Goal: Task Accomplishment & Management: Use online tool/utility

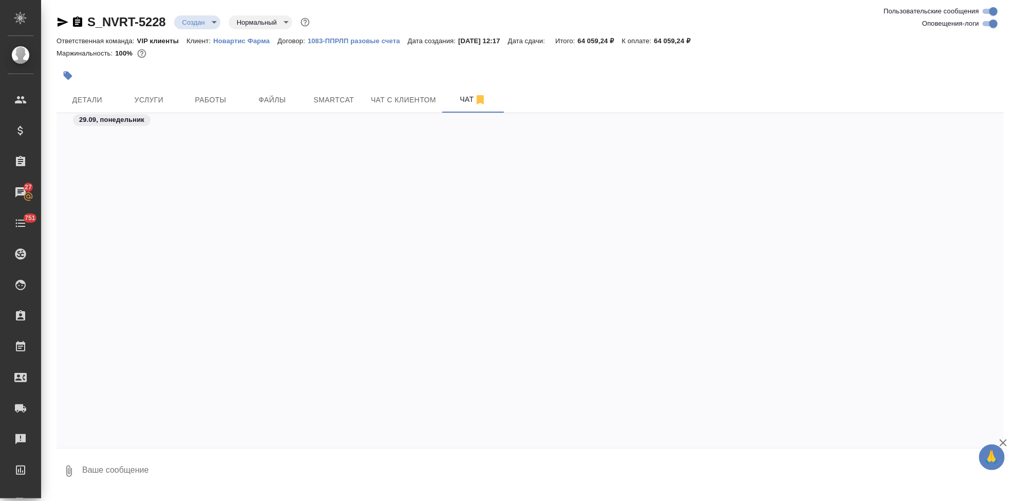
scroll to position [6898, 0]
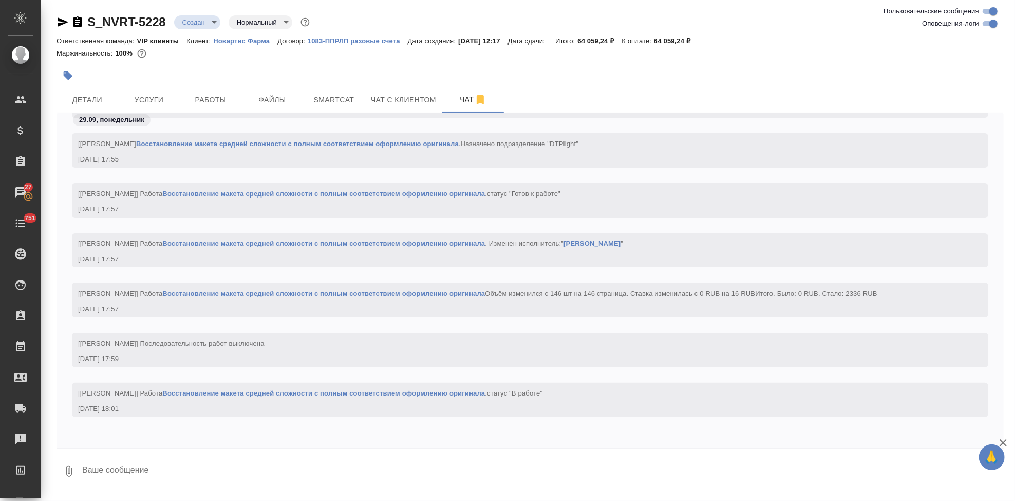
click at [258, 43] on p "Новартис Фарма" at bounding box center [245, 41] width 64 height 8
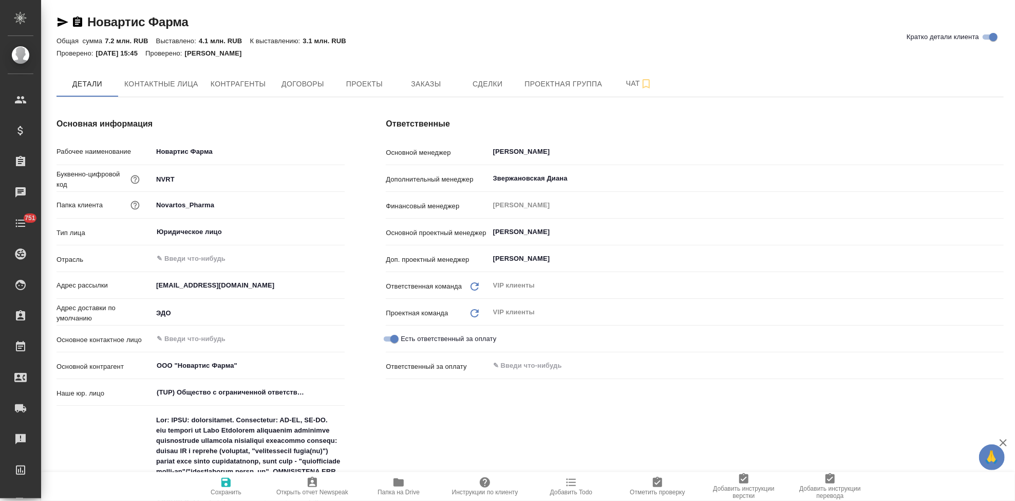
type textarea "x"
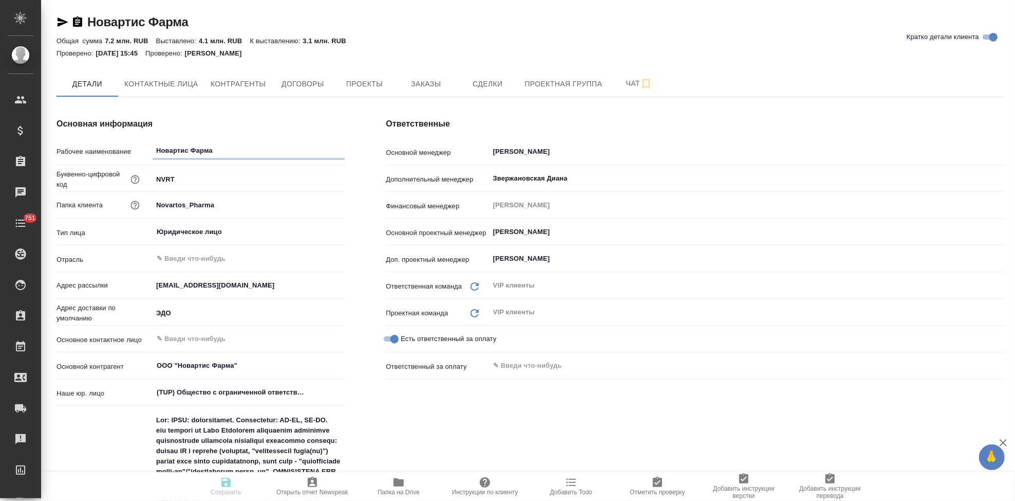
type textarea "x"
click at [428, 83] on span "Заказы" at bounding box center [425, 84] width 49 height 13
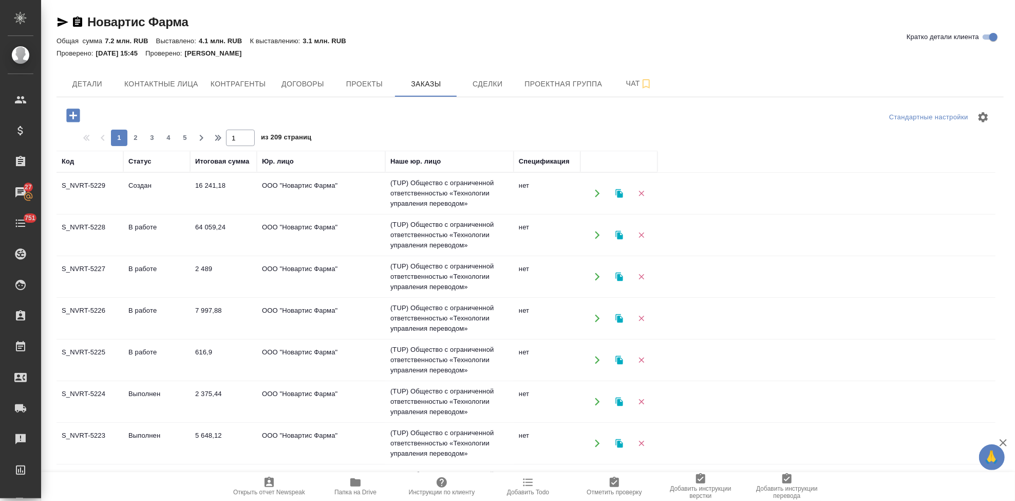
click at [153, 193] on td "Создан" at bounding box center [156, 193] width 67 height 36
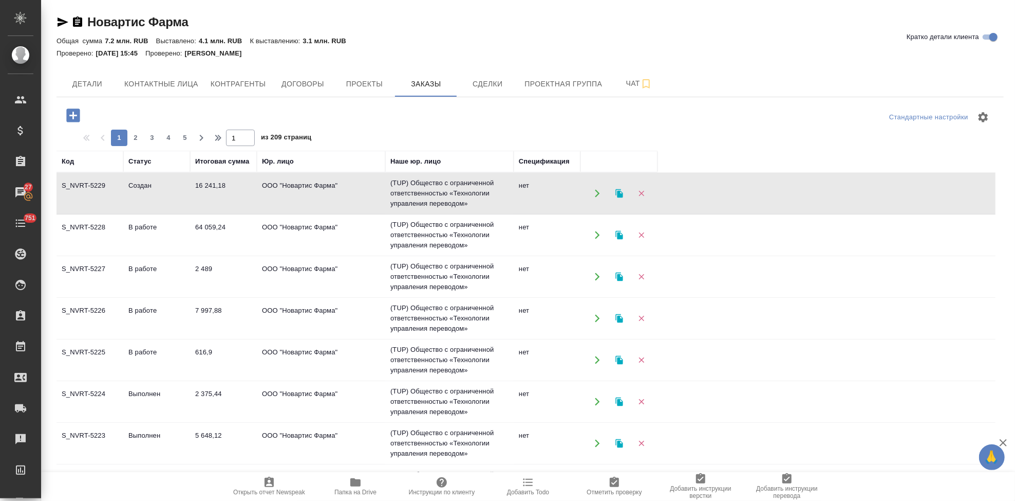
click at [153, 193] on td "Создан" at bounding box center [156, 193] width 67 height 36
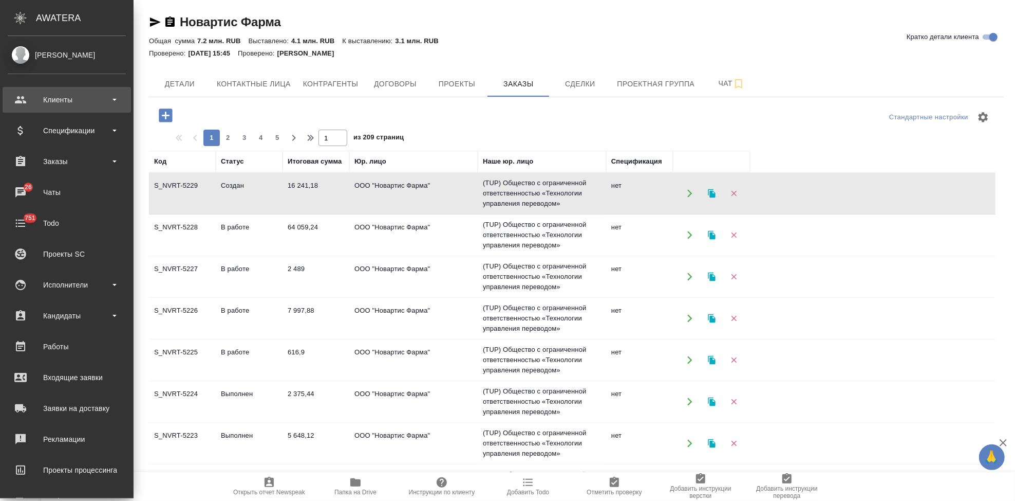
click at [26, 95] on div "Клиенты" at bounding box center [67, 99] width 118 height 15
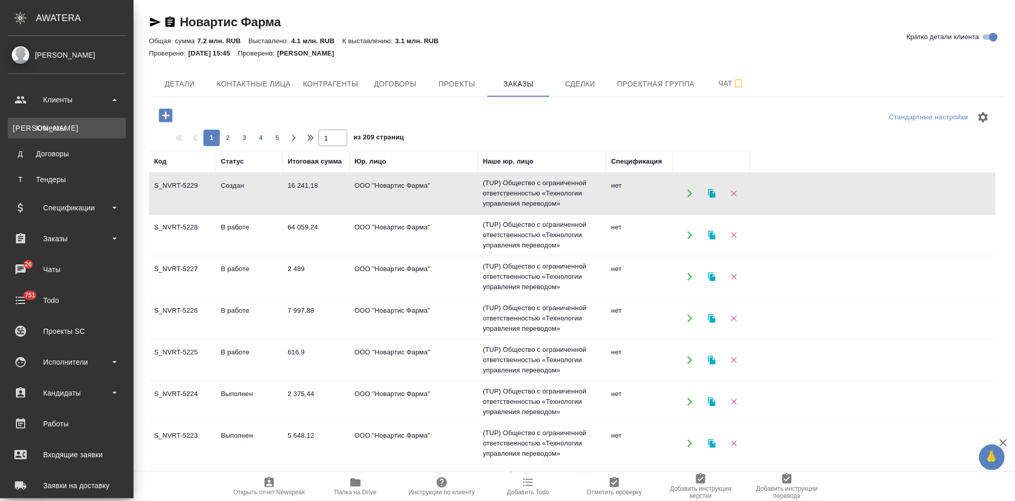
click at [45, 129] on div "Клиенты" at bounding box center [67, 128] width 108 height 10
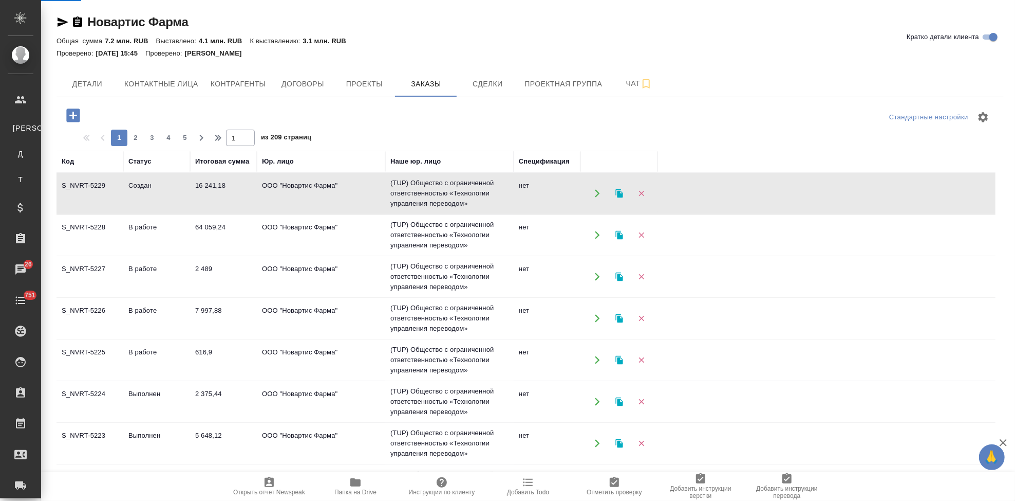
select select "RU"
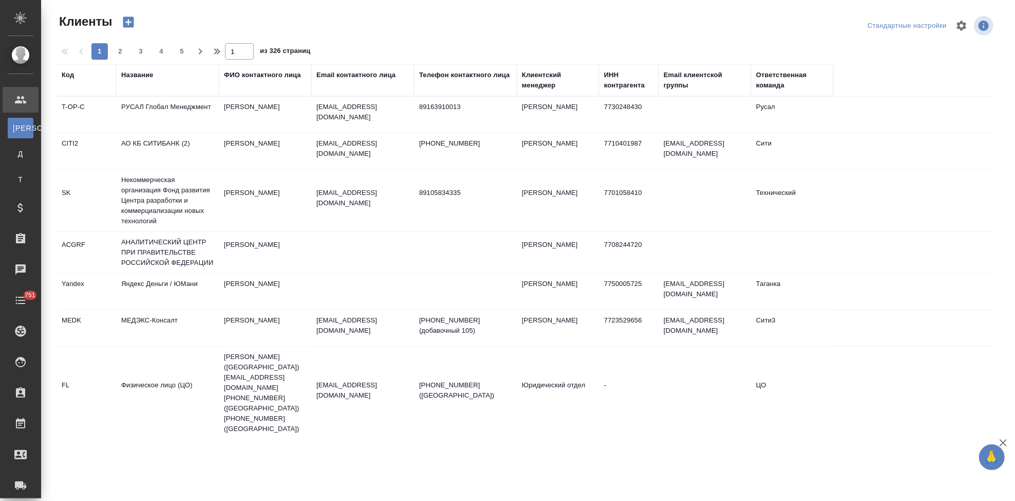
click at [67, 80] on div "Код" at bounding box center [86, 80] width 49 height 21
click at [67, 77] on div "Код" at bounding box center [68, 75] width 12 height 10
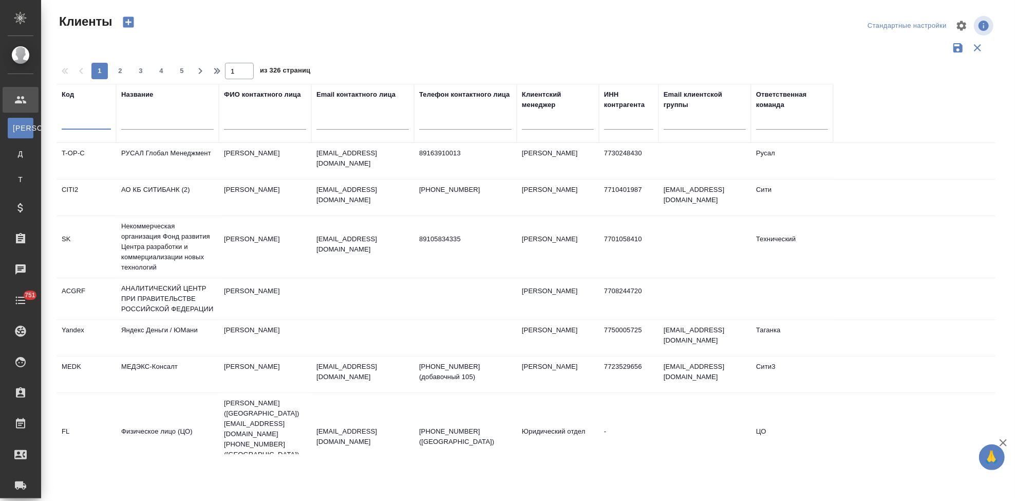
click at [74, 120] on input "text" at bounding box center [86, 123] width 49 height 13
type input "sndz"
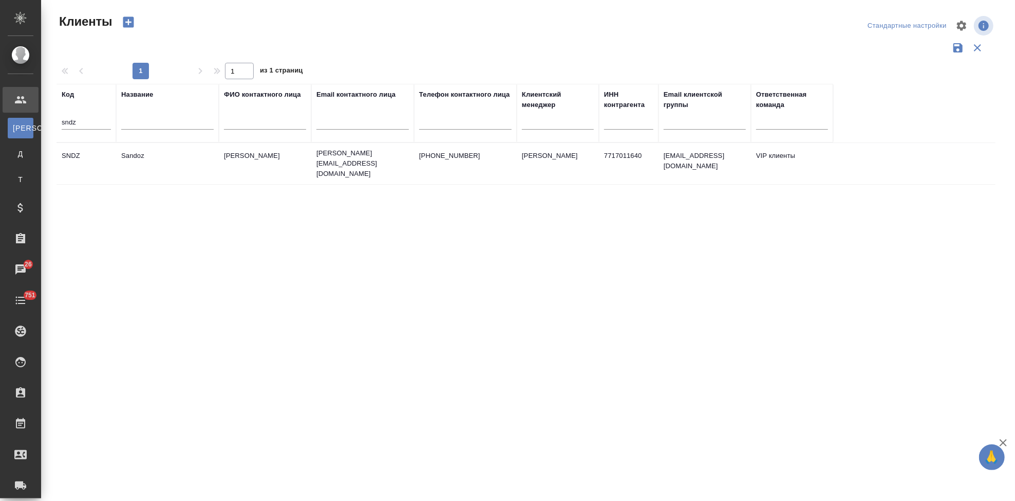
click at [121, 169] on td "Sandoz" at bounding box center [167, 163] width 103 height 36
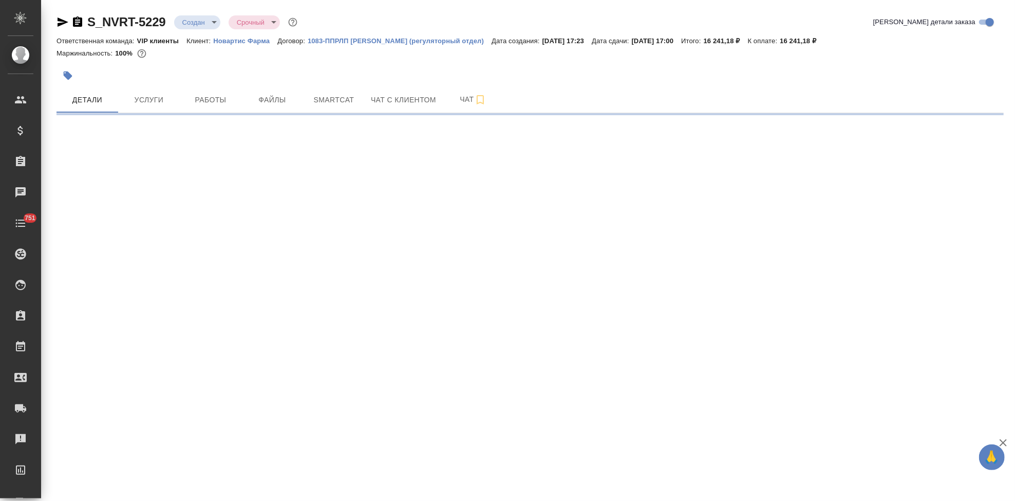
select select "RU"
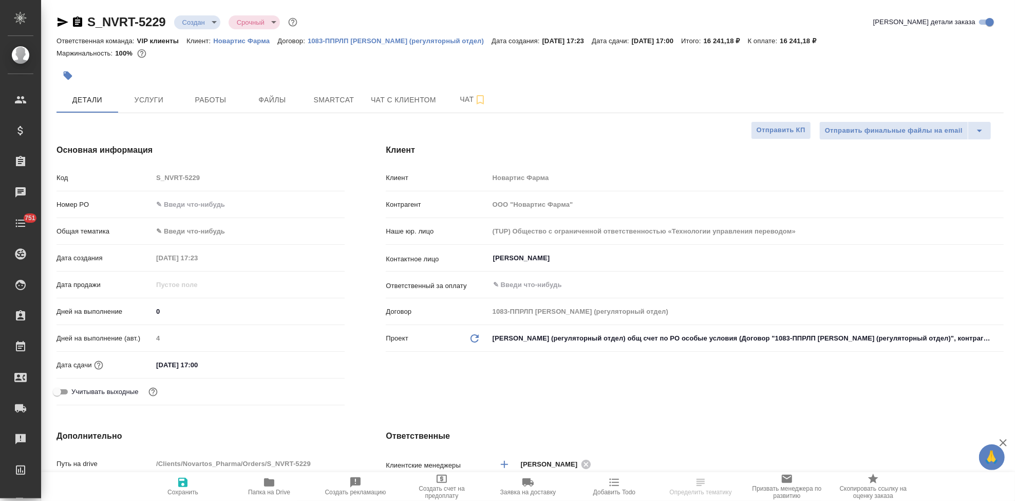
type textarea "x"
click at [213, 20] on body "🙏 .cls-1 fill:#fff; AWATERA Kabargina Anna Клиенты Спецификации Заказы Чаты 751…" at bounding box center [507, 250] width 1015 height 501
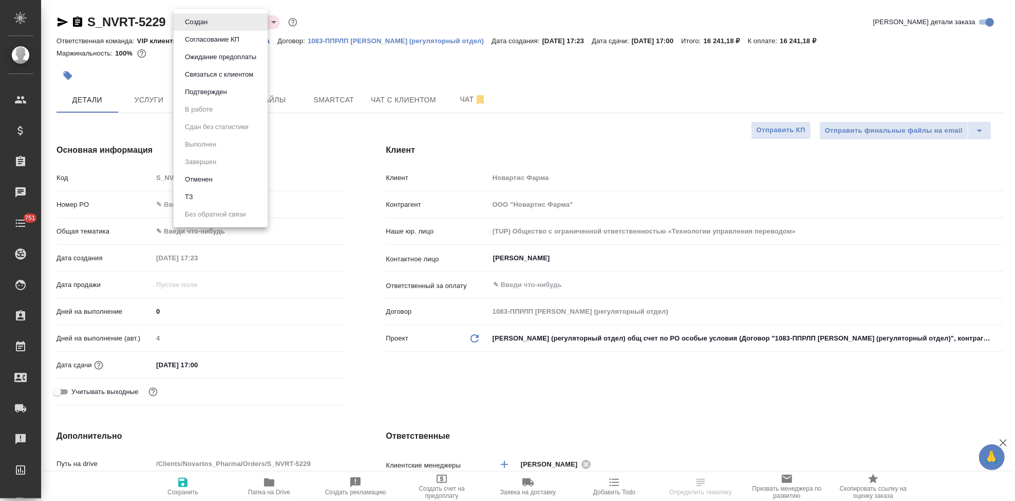
type textarea "x"
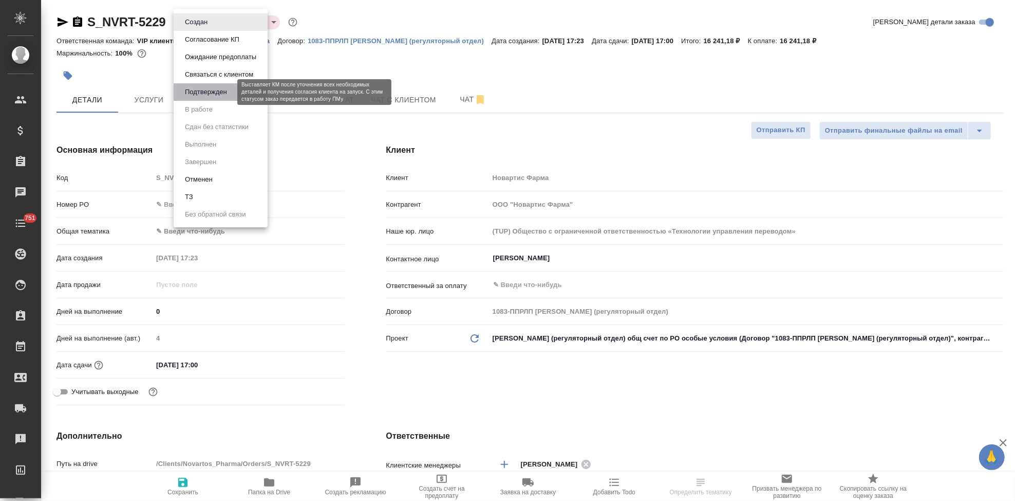
click at [207, 94] on button "Подтвержден" at bounding box center [206, 91] width 48 height 11
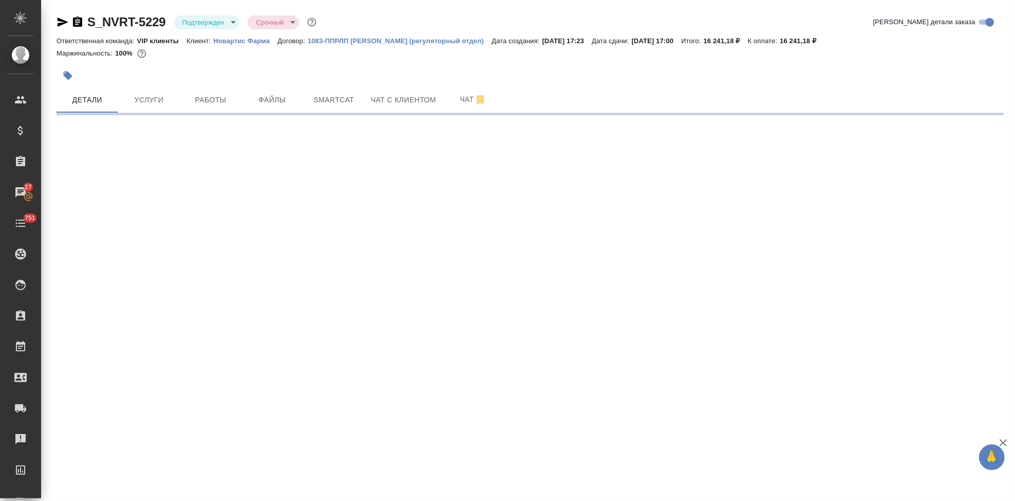
select select "RU"
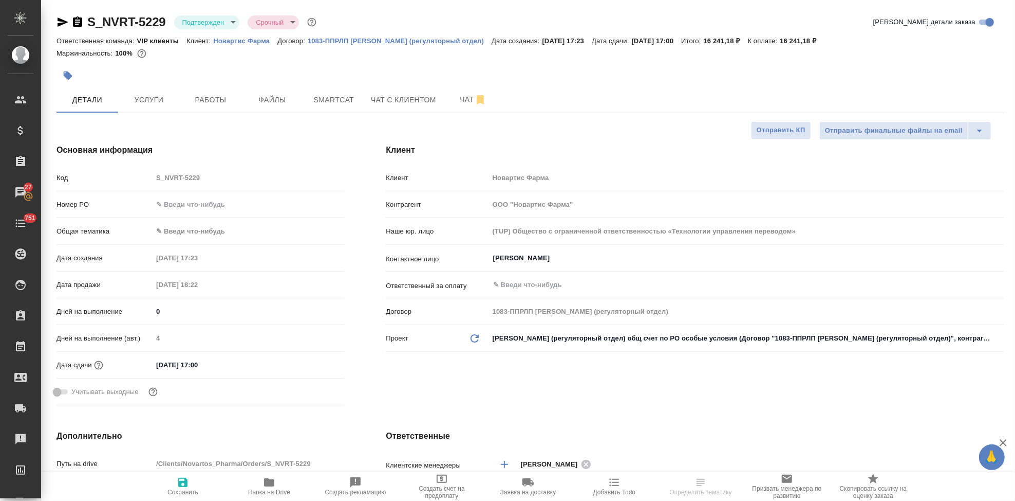
type textarea "x"
click at [467, 99] on span "Чат" at bounding box center [473, 99] width 49 height 13
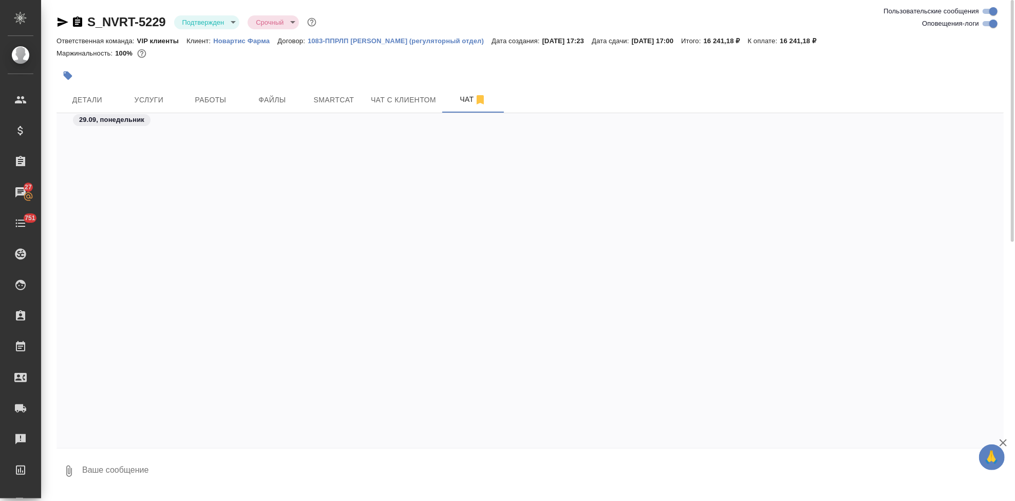
scroll to position [6815, 0]
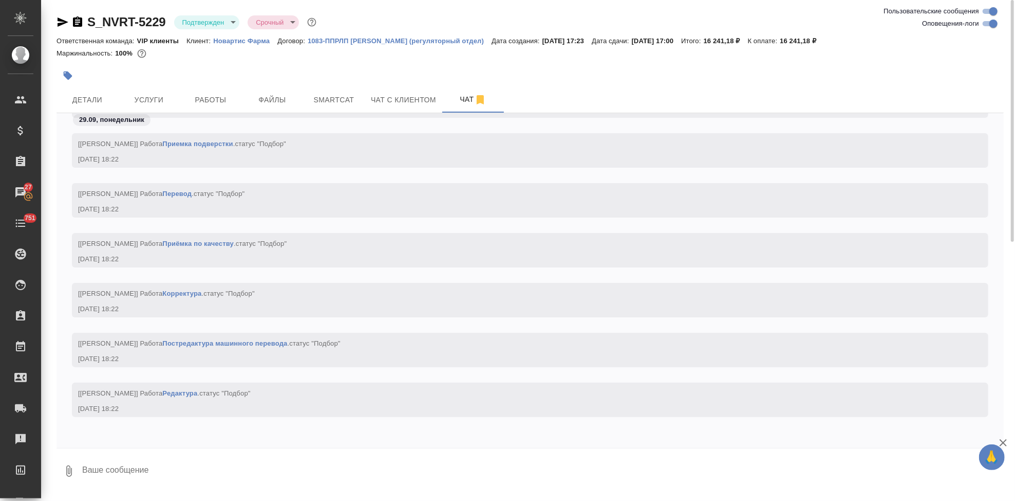
click at [153, 466] on textarea at bounding box center [542, 470] width 923 height 35
type textarea """
type textarea "\"
type textarea """
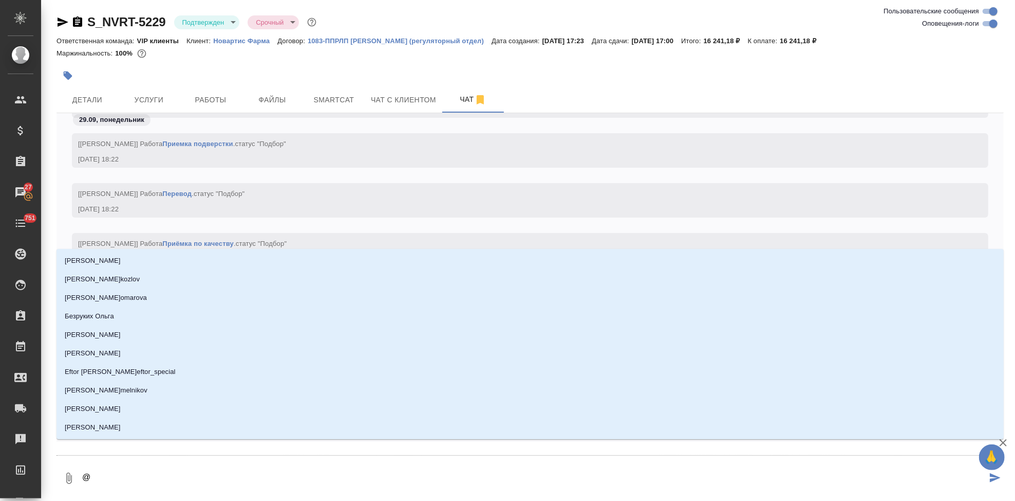
type textarea "@г"
type input "г"
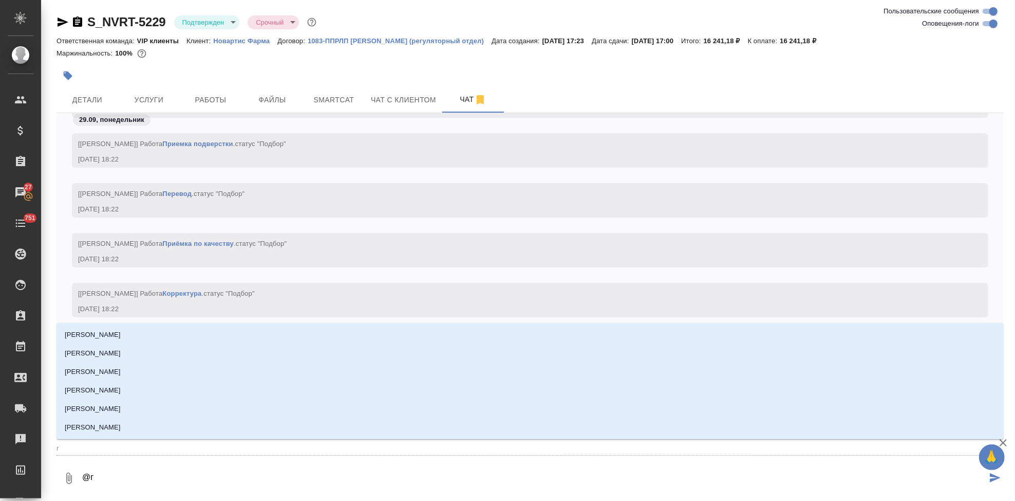
type textarea "@гр"
type input "гр"
type textarea "@гра"
type input "гра"
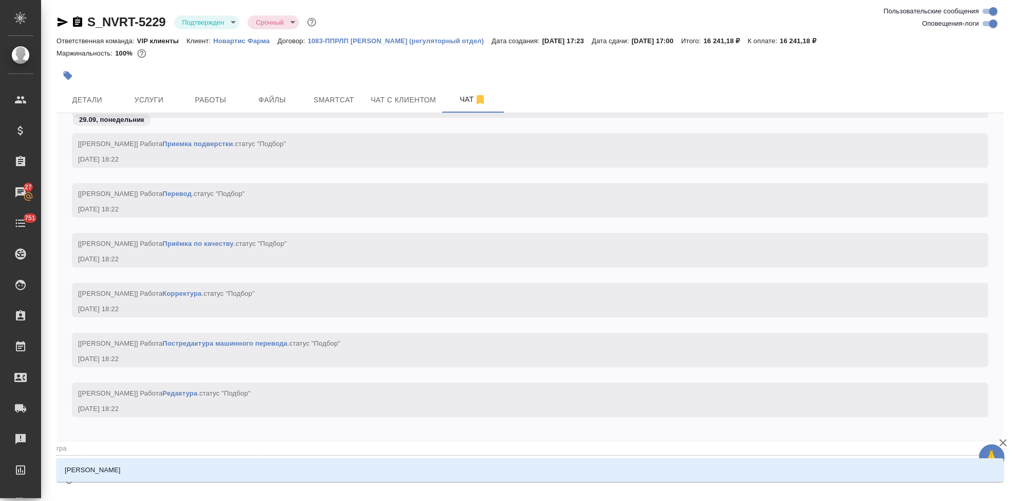
type textarea "@граб"
type input "граб"
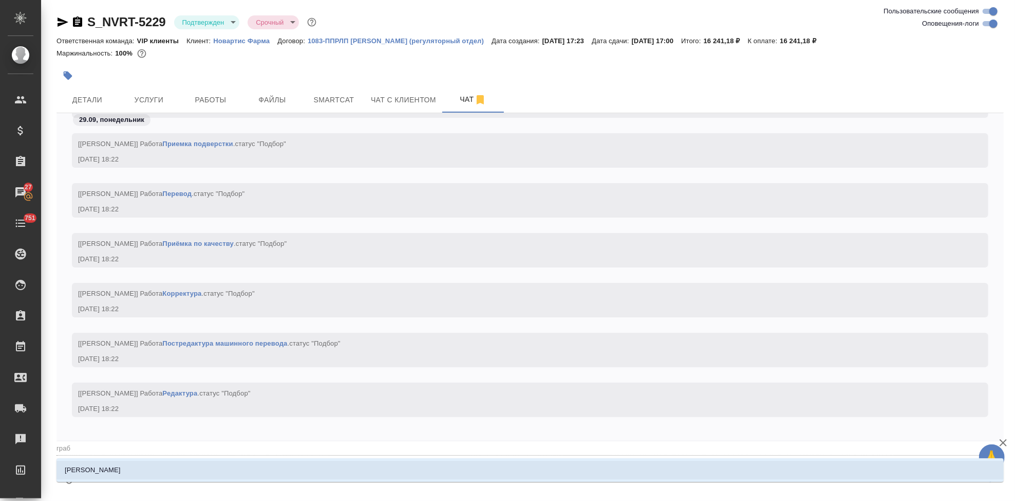
click at [147, 467] on li "[PERSON_NAME]" at bounding box center [531, 469] width 948 height 18
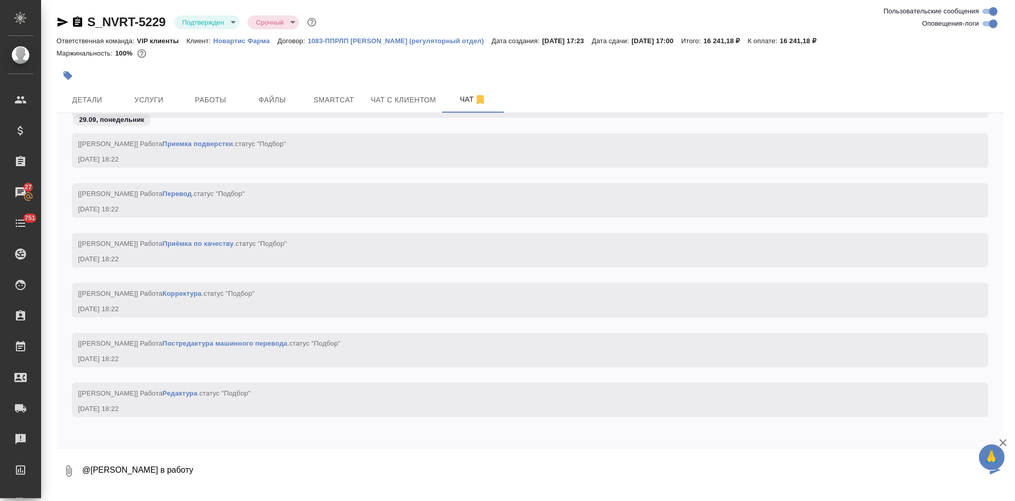
type textarea "@Грабко Мария в работу"
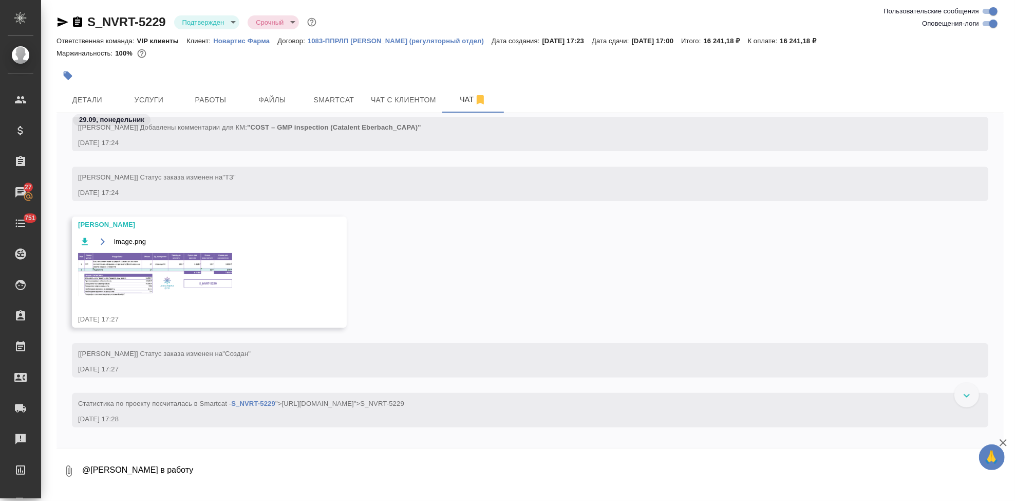
scroll to position [603, 0]
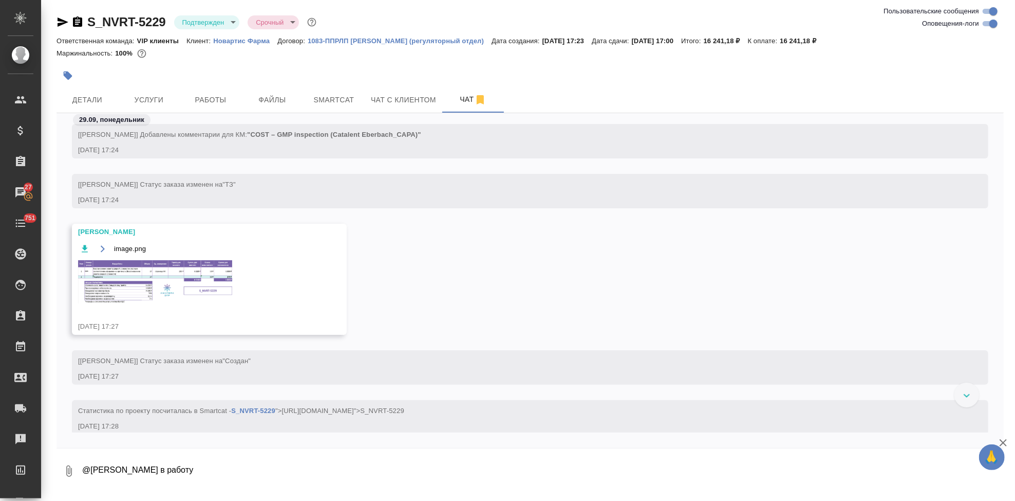
click at [144, 302] on img at bounding box center [155, 281] width 154 height 43
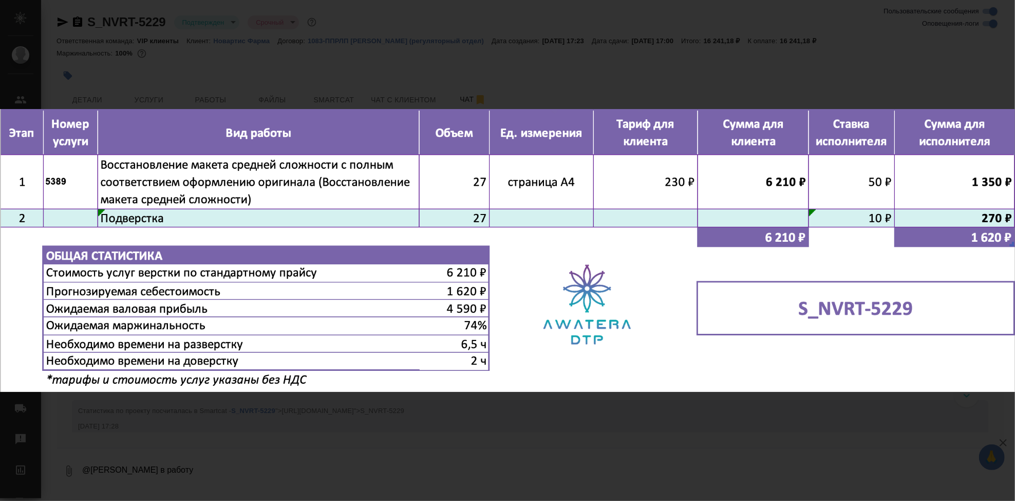
click at [577, 430] on div "image.png 1 of 1" at bounding box center [507, 250] width 1015 height 501
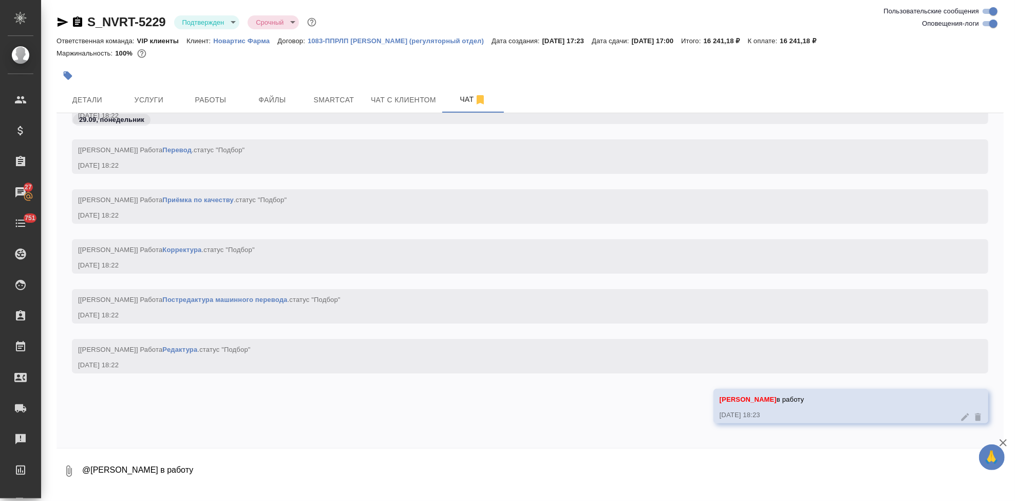
scroll to position [1288, 0]
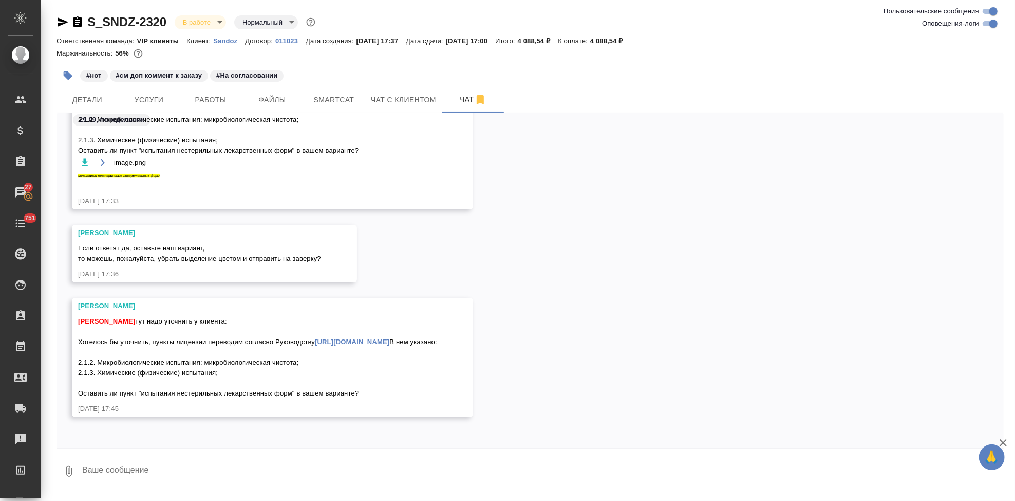
scroll to position [27327, 0]
click at [186, 461] on textarea at bounding box center [542, 470] width 923 height 35
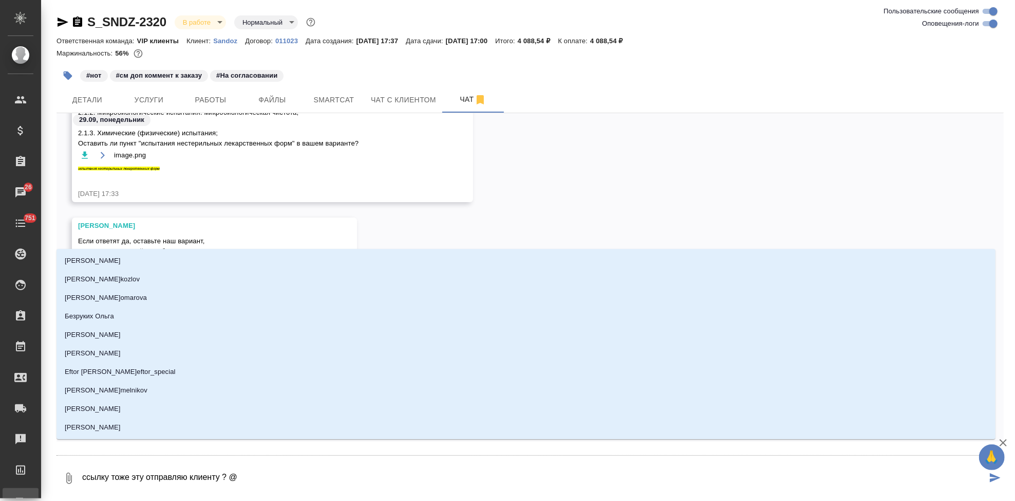
type textarea "ссылку тоже эту отправляю клиенту ? @п"
type input "п"
type textarea "ссылку тоже эту отправляю клиенту ? @пщ"
type input "пщ"
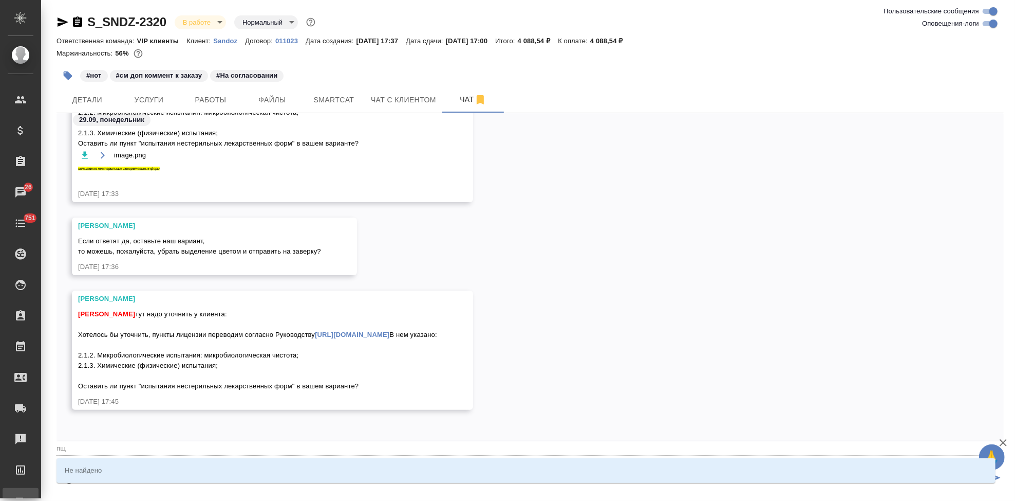
type textarea "ссылку тоже эту отправляю клиенту ? @п"
type input "п"
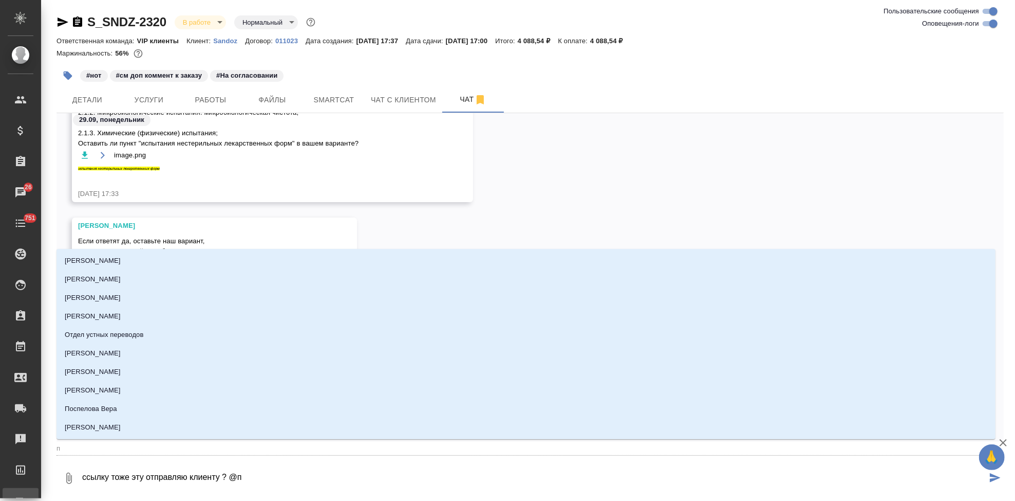
type textarea "ссылку тоже эту отправляю клиенту ? @"
type textarea "ссылку тоже эту отправляю клиенту ? @п"
type input "п"
type textarea "ссылку тоже эту отправляю клиенту ? @пщ"
type input "пщ"
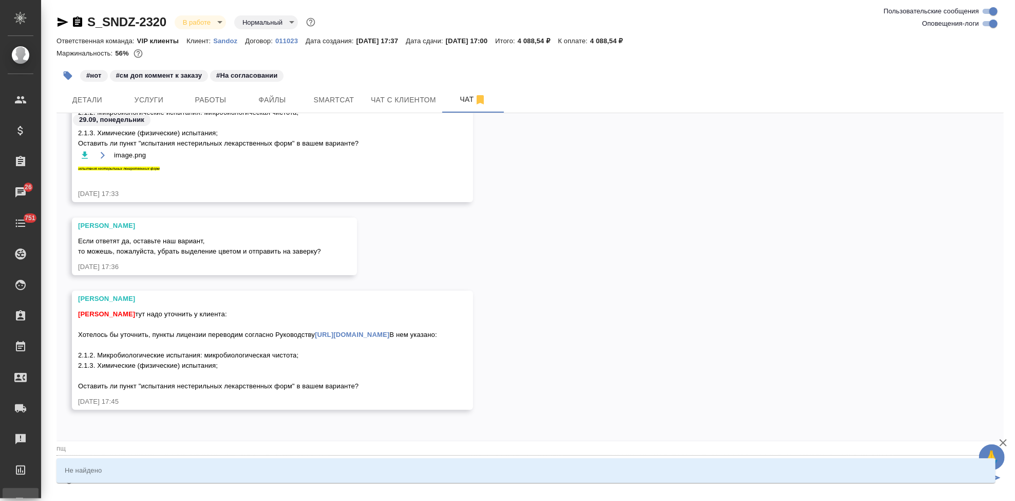
type textarea "ссылку тоже эту отправляю клиенту ? @п"
type input "п"
type textarea "ссылку тоже эту отправляю клиенту ? @"
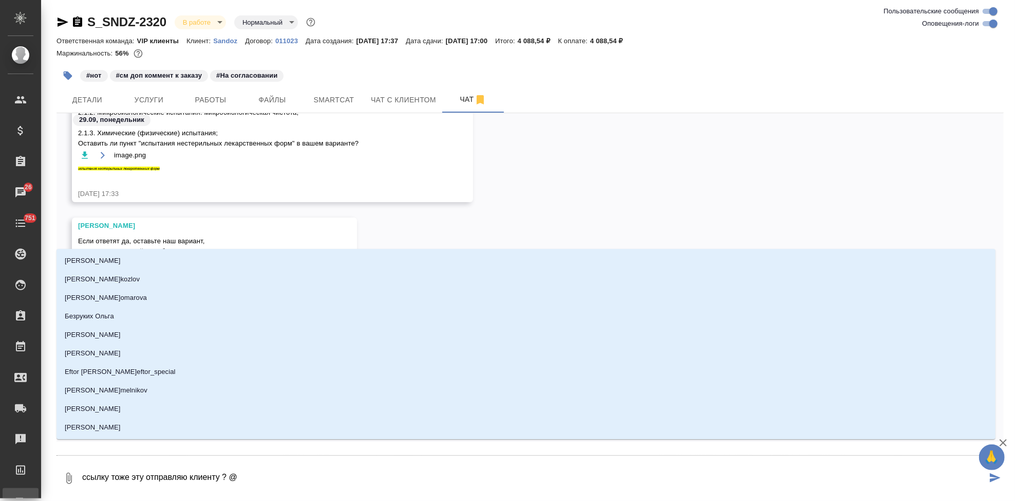
type textarea "ссылку тоже эту отправляю клиенту ? @f"
type input "f"
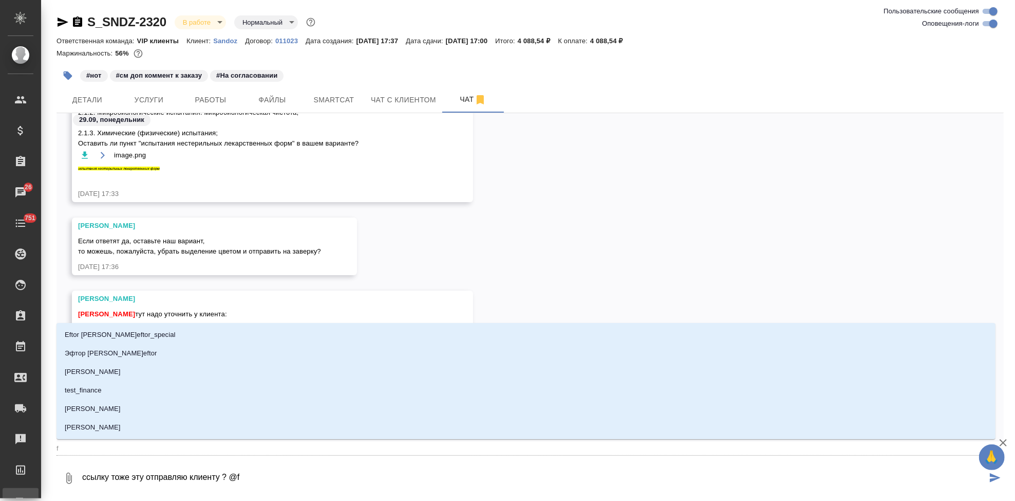
type textarea "ссылку тоже эту отправляю клиенту ? @"
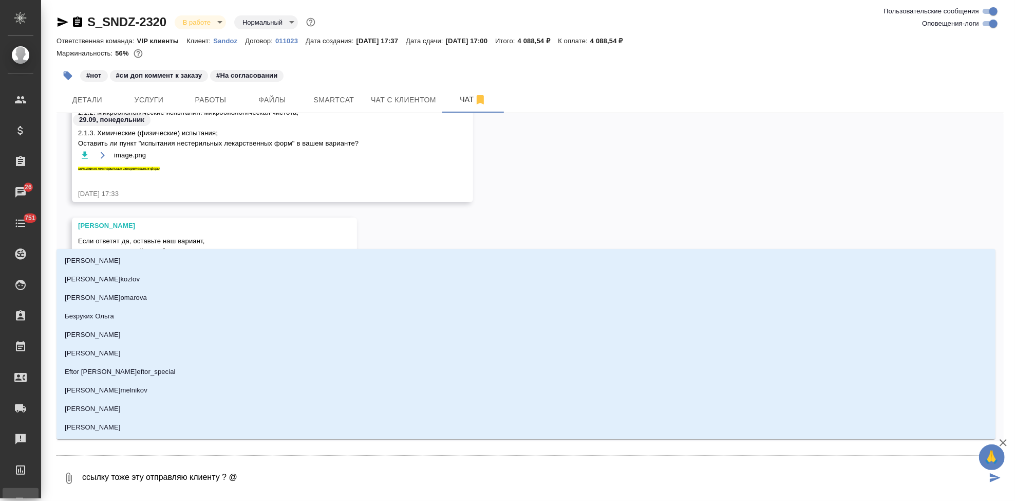
type textarea "ссылку тоже эту отправляю клиенту ? @г"
type input "г"
type textarea "ссылку тоже эту отправляю клиенту ? @го"
type input "го"
type textarea "ссылку тоже эту отправляю клиенту ? @гор"
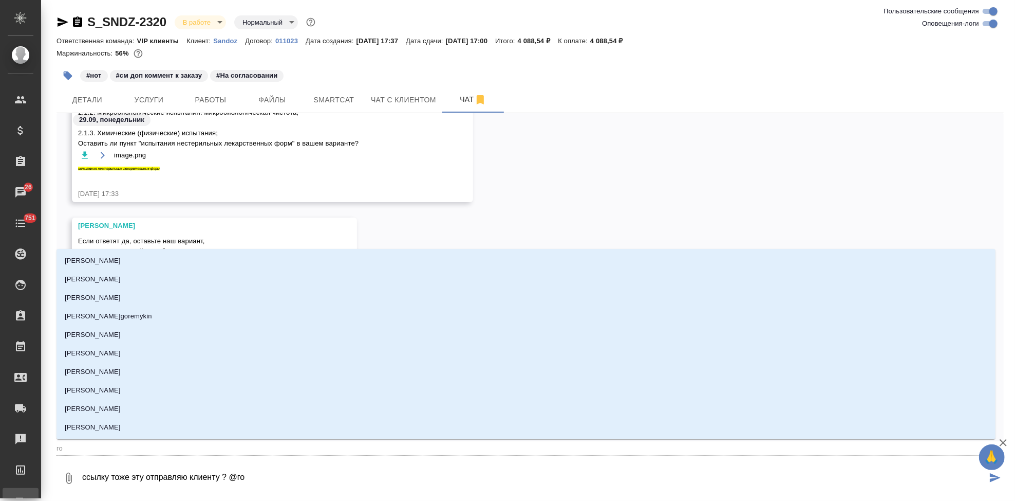
type input "гор"
type textarea "ссылку тоже эту отправляю клиенту ? @горш"
type input "горш"
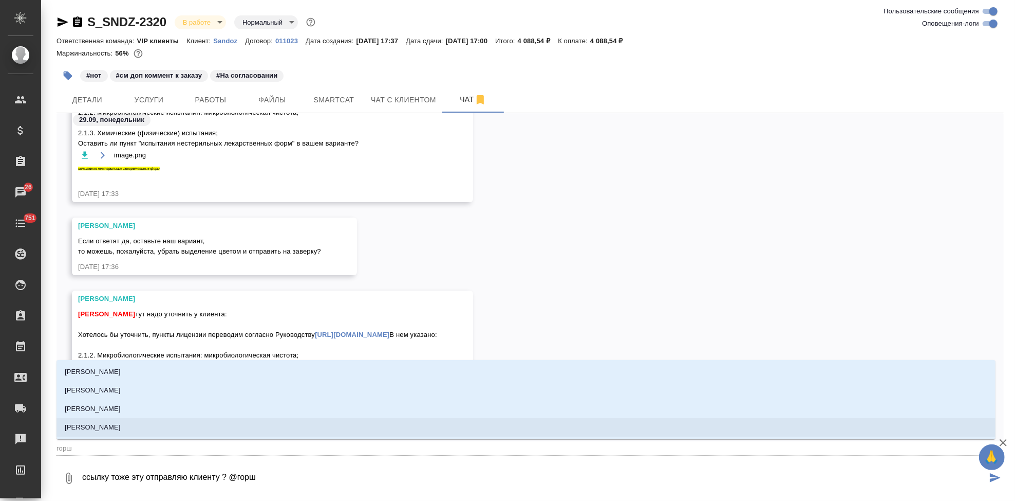
click at [124, 434] on li "Горшкова Валентина" at bounding box center [526, 427] width 939 height 18
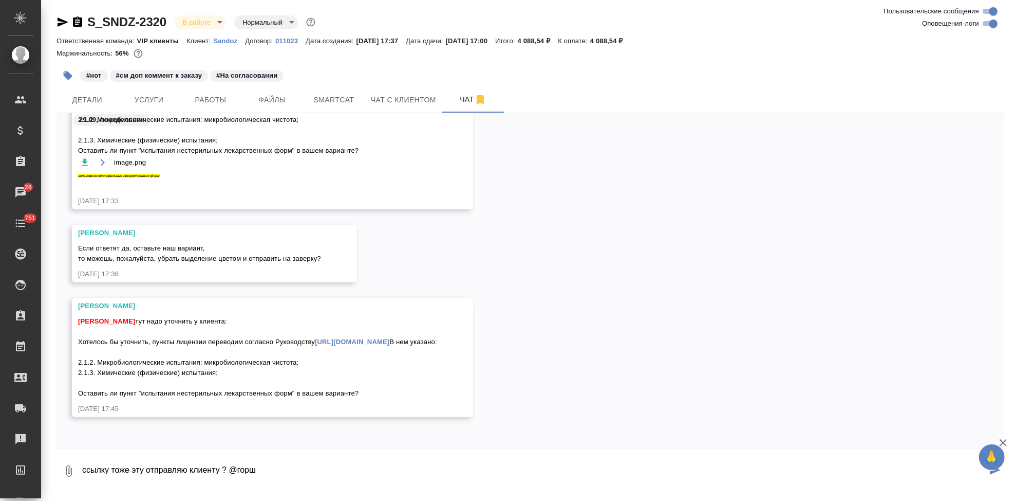
click at [221, 470] on textarea "ссылку тоже эту отправляю клиенту ? @горш" at bounding box center [534, 470] width 906 height 35
type textarea "ссылку тоже эту отправляю клиенту на докс ? @Горшкова Валентина"
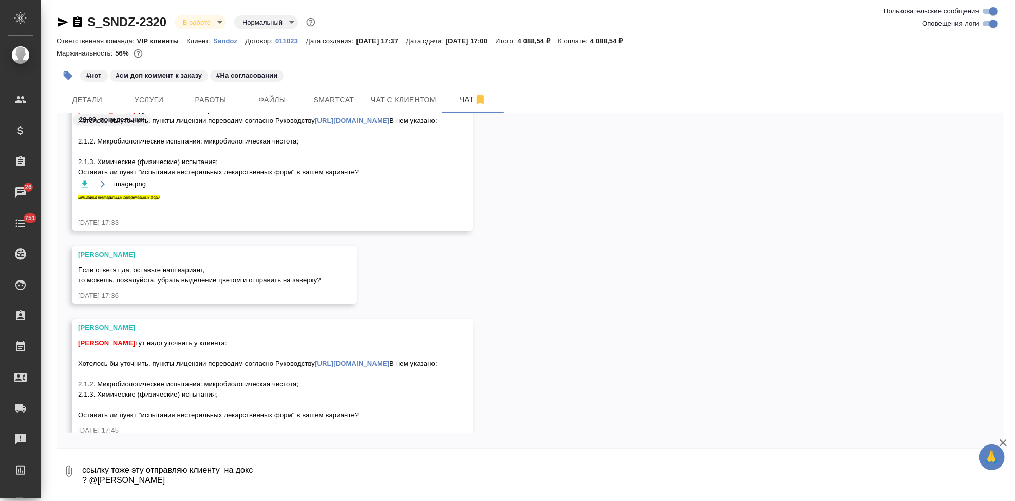
scroll to position [27450, 0]
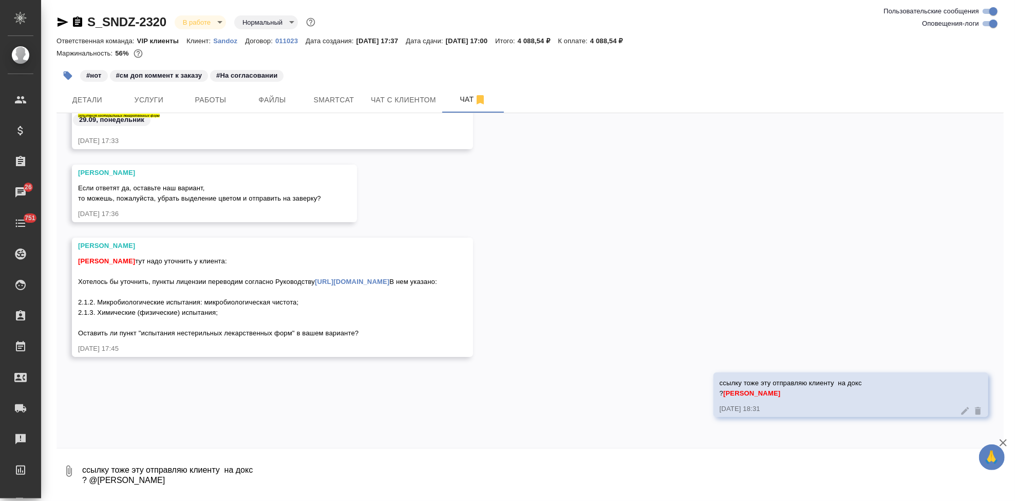
click at [315, 277] on link "https://docs.cntd.ru/document/1306471064/titles/8OO0LO" at bounding box center [352, 281] width 75 height 8
drag, startPoint x: 365, startPoint y: 335, endPoint x: 78, endPoint y: 263, distance: 296.6
click at [78, 263] on div "Горшкова Валентина Кабаргина Анна тут надо уточнить у клиента: Хотелось бы уточ…" at bounding box center [272, 296] width 401 height 119
copy span "Хотелось бы уточнить, пункты лицензии переводим согласно Руководству https://do…"
click at [237, 475] on textarea "ссылку тоже эту отправляю клиенту на докс ? @Горшкова Валентина" at bounding box center [542, 470] width 923 height 35
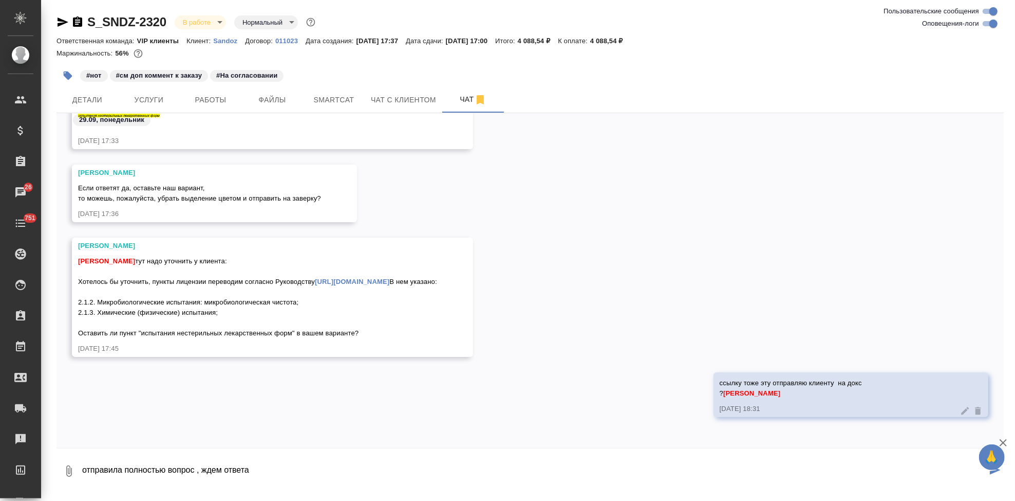
type textarea "отправила полностью вопрос , ждем ответа"
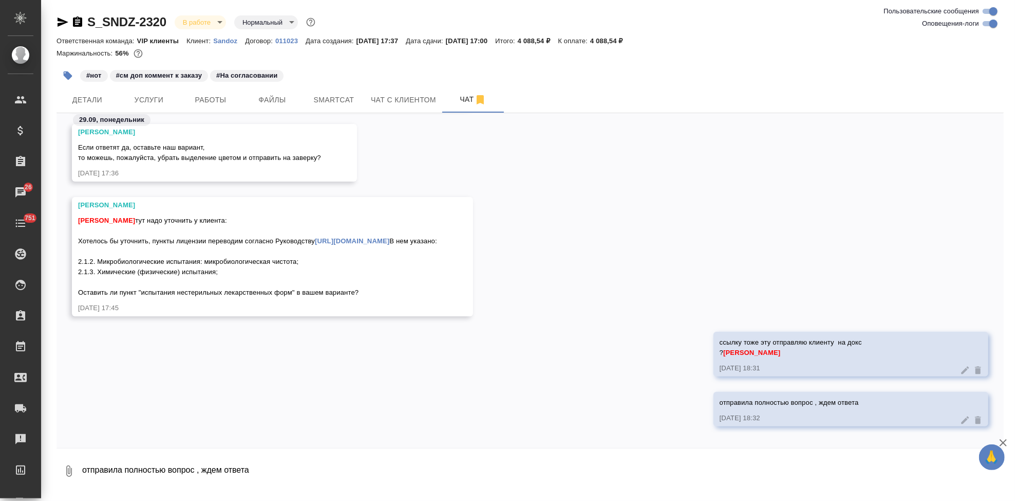
scroll to position [27500, 0]
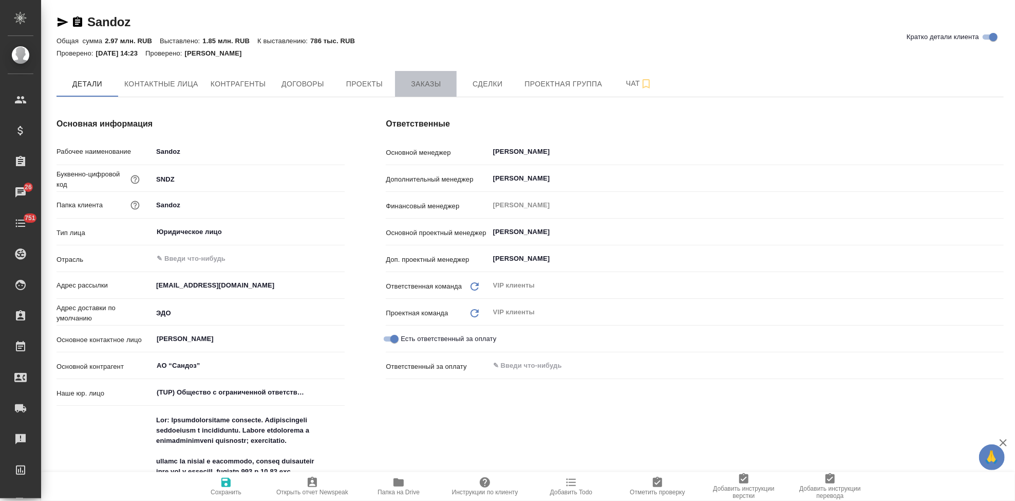
click at [415, 88] on span "Заказы" at bounding box center [425, 84] width 49 height 13
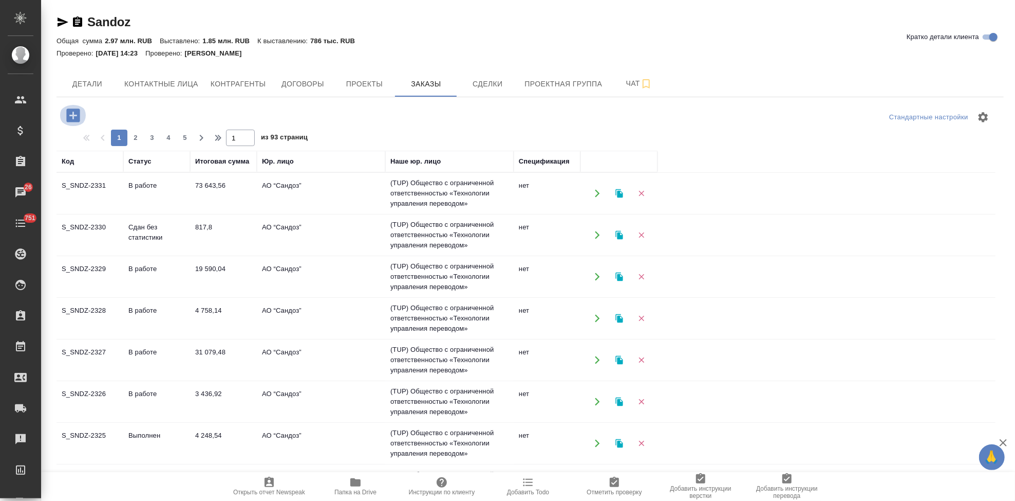
click at [69, 119] on icon "button" at bounding box center [72, 114] width 13 height 13
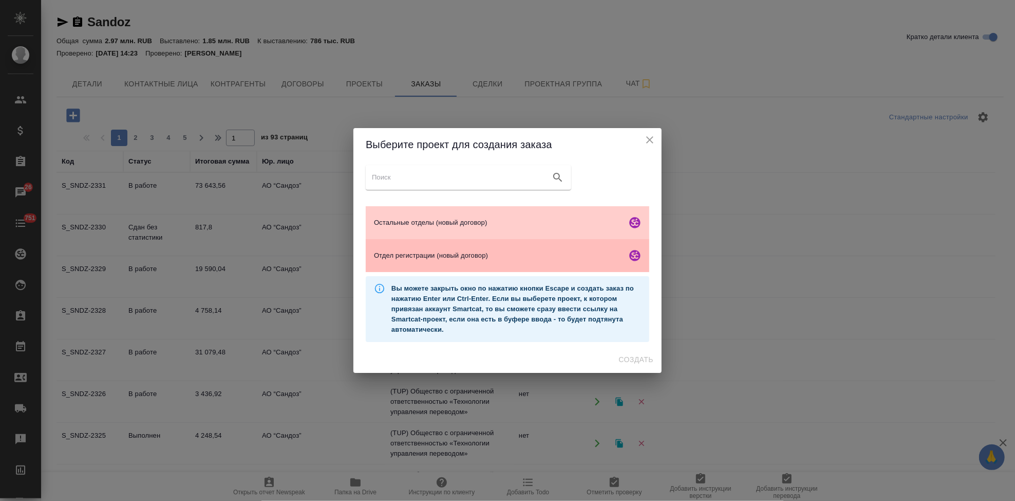
click at [467, 252] on span "Отдел регистрации (новый договор)" at bounding box center [498, 255] width 249 height 10
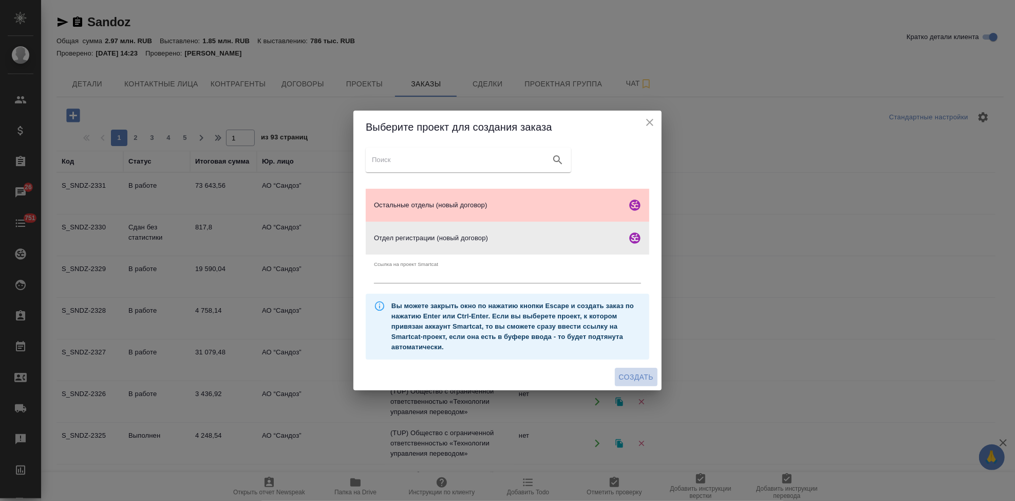
click at [632, 374] on span "Создать" at bounding box center [636, 376] width 34 height 13
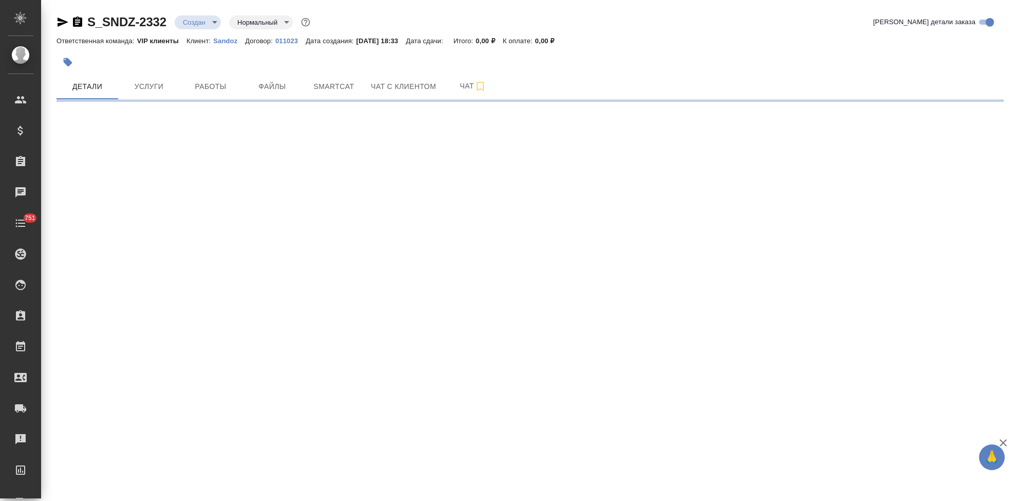
select select "RU"
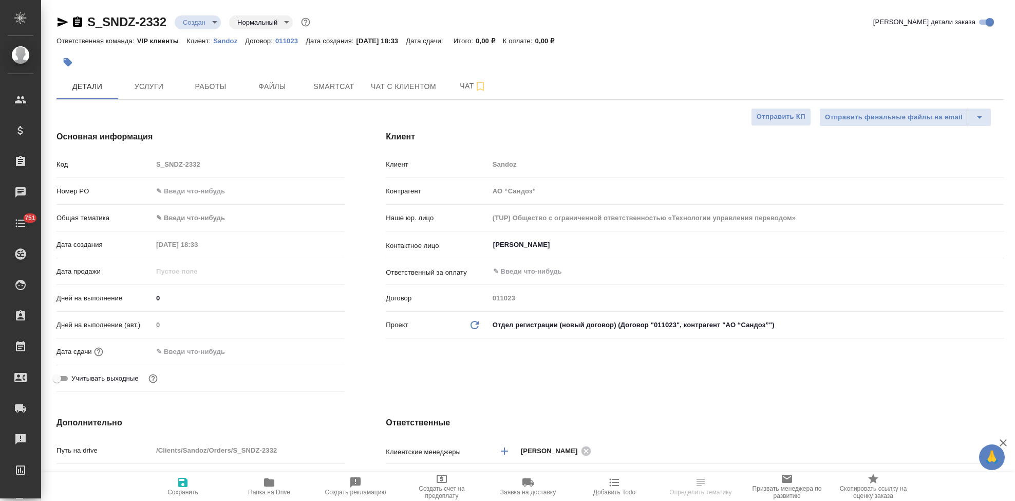
type textarea "x"
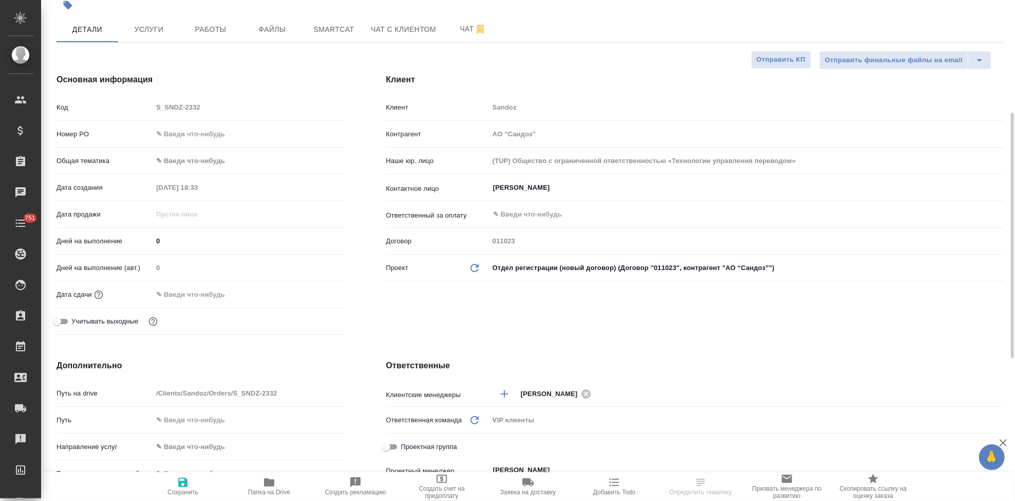
type textarea "x"
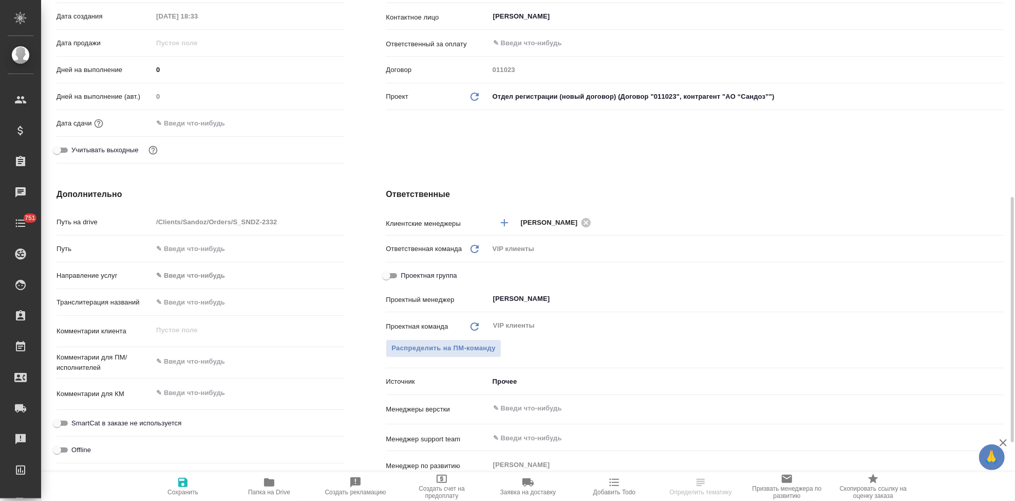
scroll to position [285, 0]
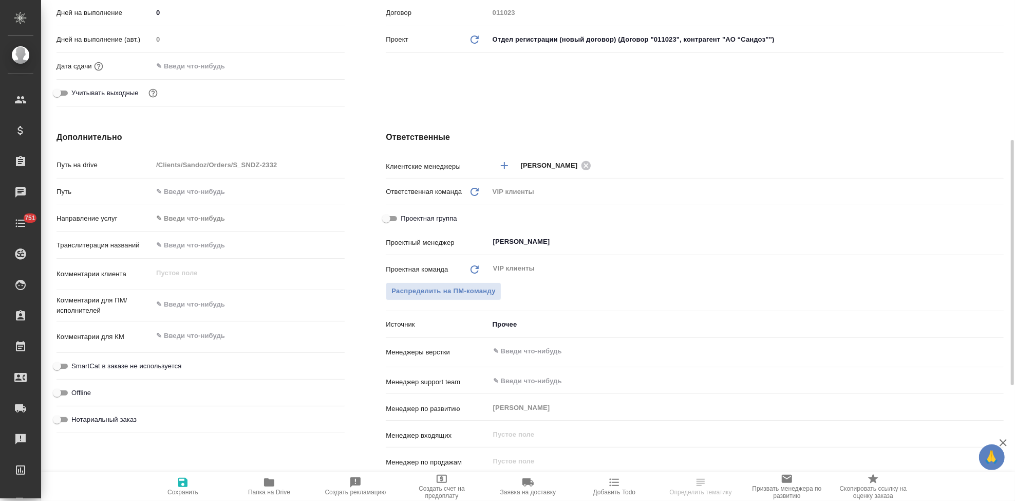
click at [223, 316] on div "x" at bounding box center [249, 305] width 192 height 23
type textarea "x"
paste textarea "[PERSON_NAME] взять в перевод приложенные документы с английского на русский яз…"
type textarea "[PERSON_NAME] взять в перевод приложенные документы с английского на русский яз…"
type textarea "x"
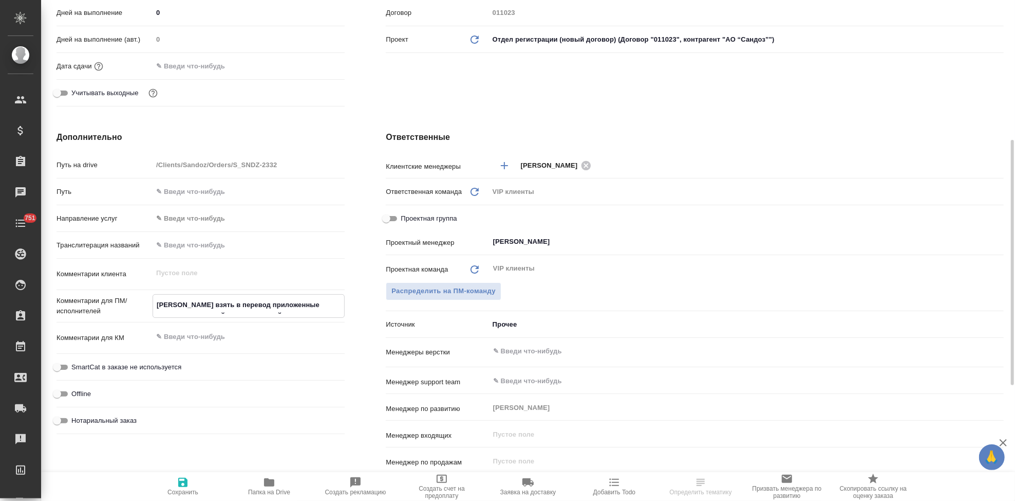
type textarea "x"
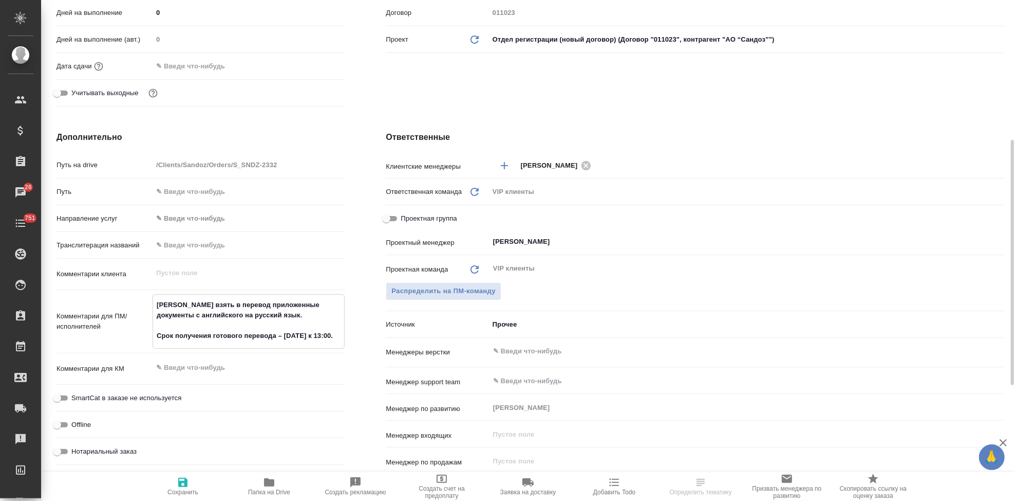
type textarea "[PERSON_NAME] взять в перевод приложенные документы с английского на русский яз…"
type textarea "x"
click at [189, 489] on span "Сохранить" at bounding box center [183, 491] width 31 height 7
type textarea "x"
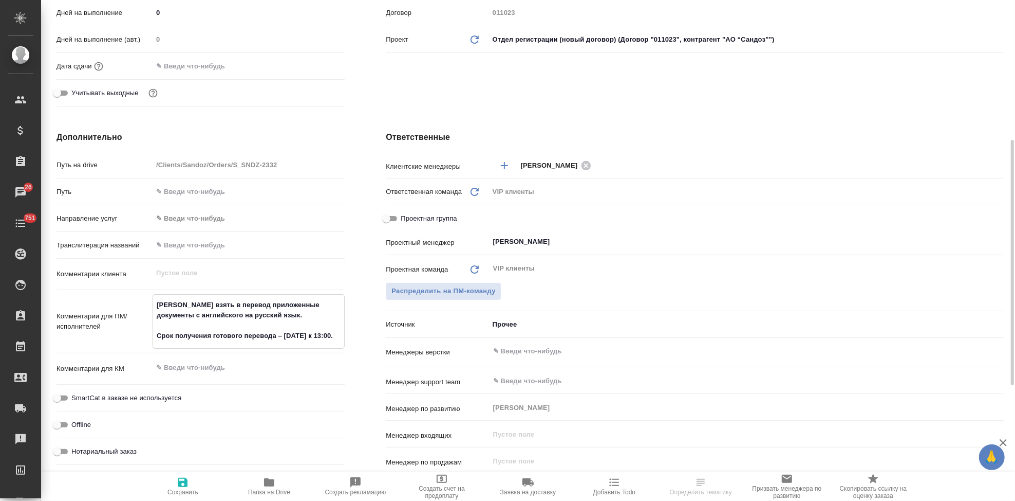
type textarea "x"
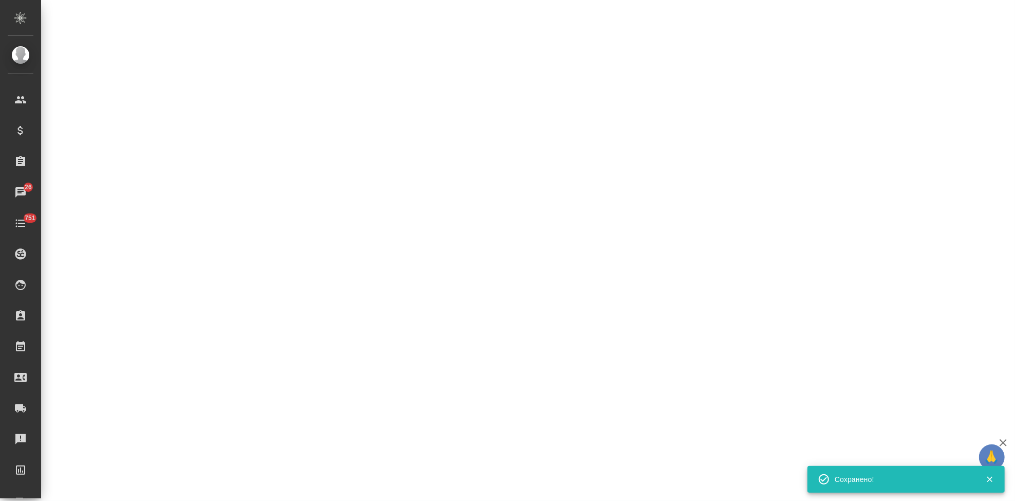
select select "RU"
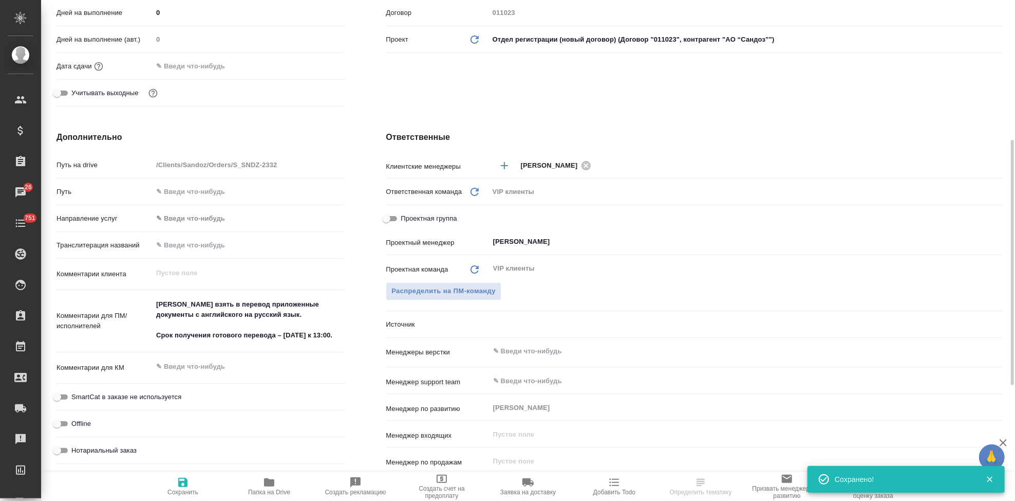
type textarea "x"
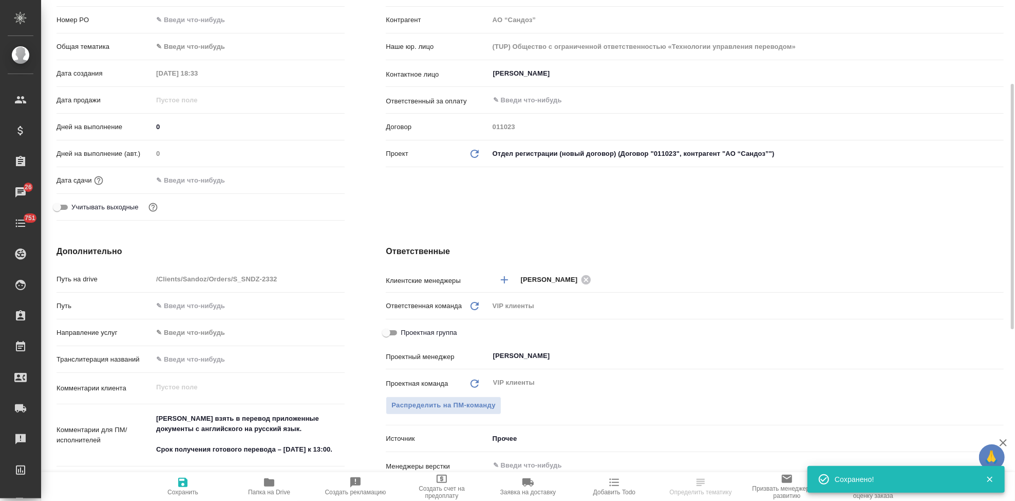
click at [181, 185] on input "text" at bounding box center [198, 180] width 90 height 15
click at [321, 180] on div at bounding box center [327, 180] width 36 height 12
click at [313, 180] on icon "button" at bounding box center [315, 180] width 12 height 12
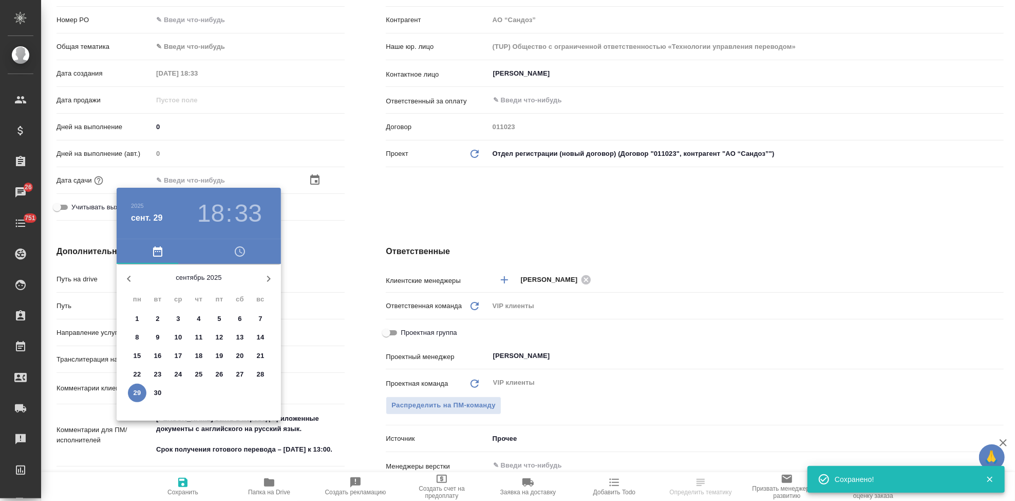
click at [267, 279] on div ".cls-1 fill:#fff; AWATERA Kabargina Anna Клиенты Спецификации Заказы 26 Чаты 75…" at bounding box center [507, 250] width 1015 height 501
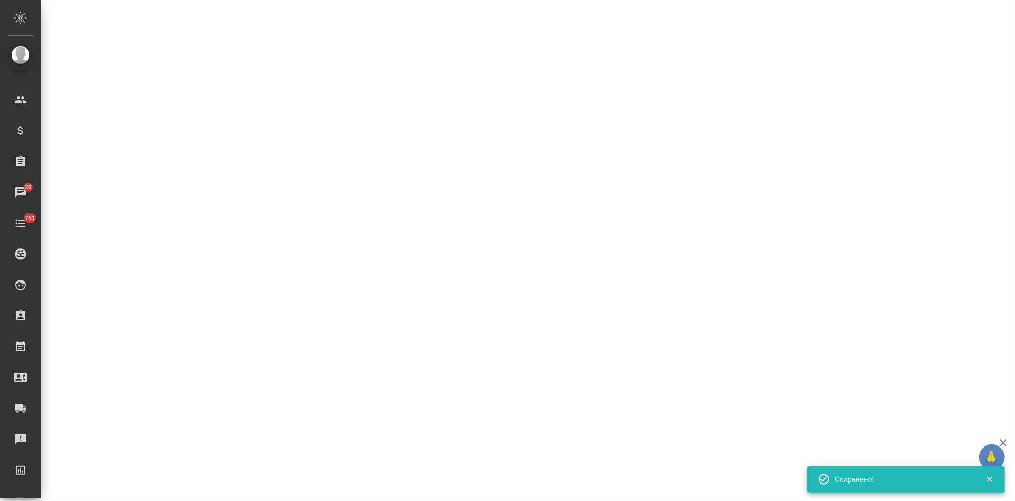
select select "RU"
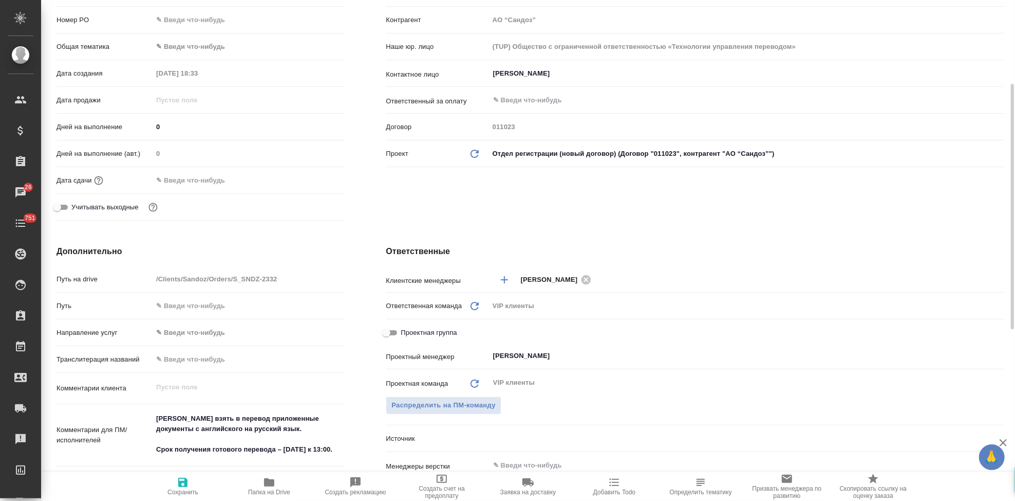
type textarea "x"
click at [216, 181] on input "text" at bounding box center [198, 180] width 90 height 15
click at [321, 176] on icon "button" at bounding box center [315, 179] width 12 height 12
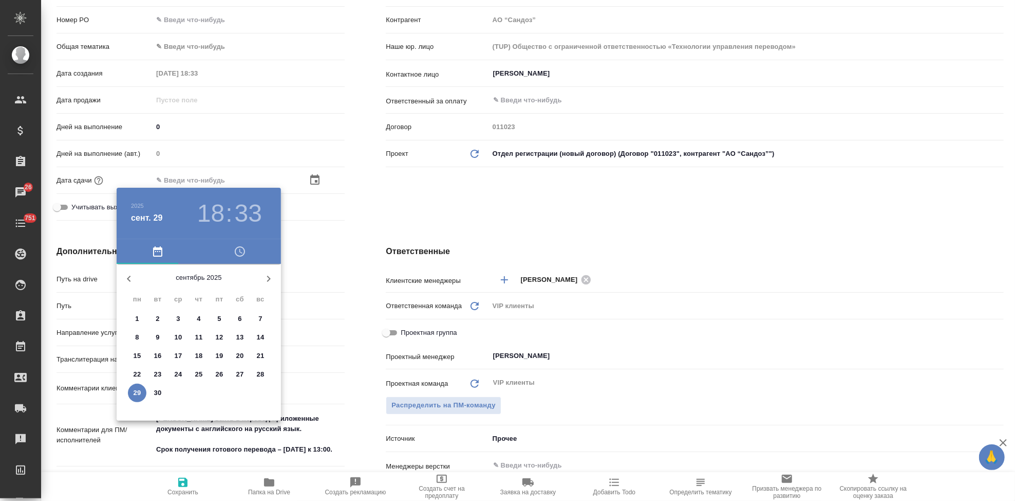
click at [268, 276] on icon "button" at bounding box center [269, 278] width 12 height 12
click at [179, 318] on p "1" at bounding box center [178, 318] width 4 height 10
type input "01.10.2025 18:33"
type textarea "x"
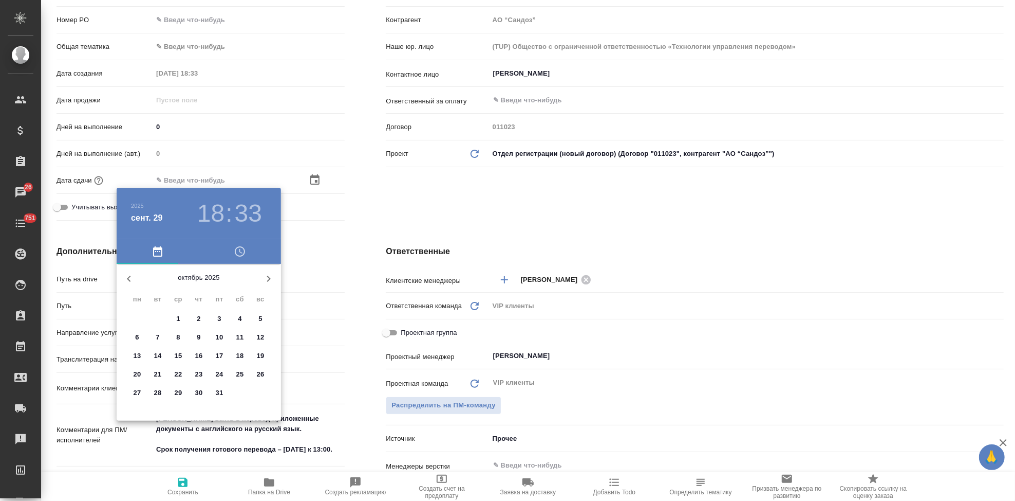
type textarea "x"
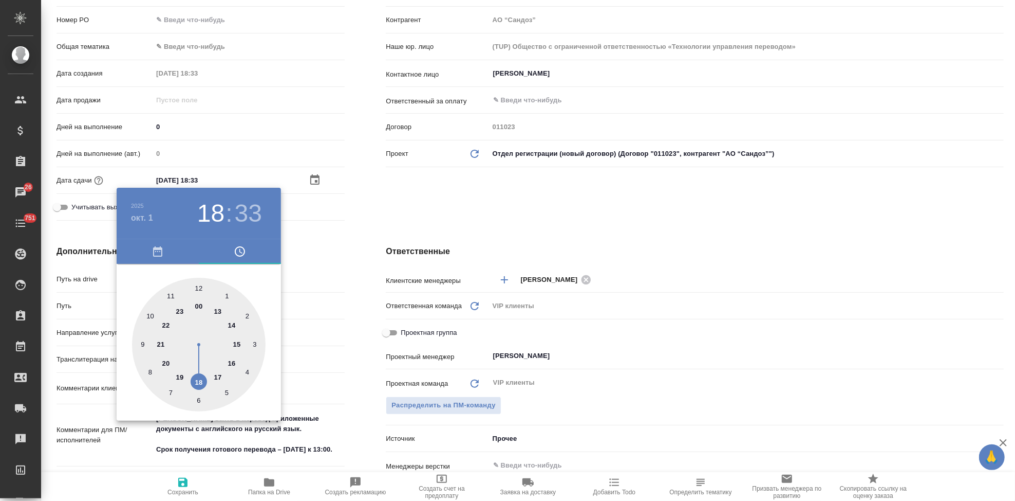
click at [217, 307] on div at bounding box center [199, 344] width 134 height 134
type input "01.10.2025 13:33"
type textarea "x"
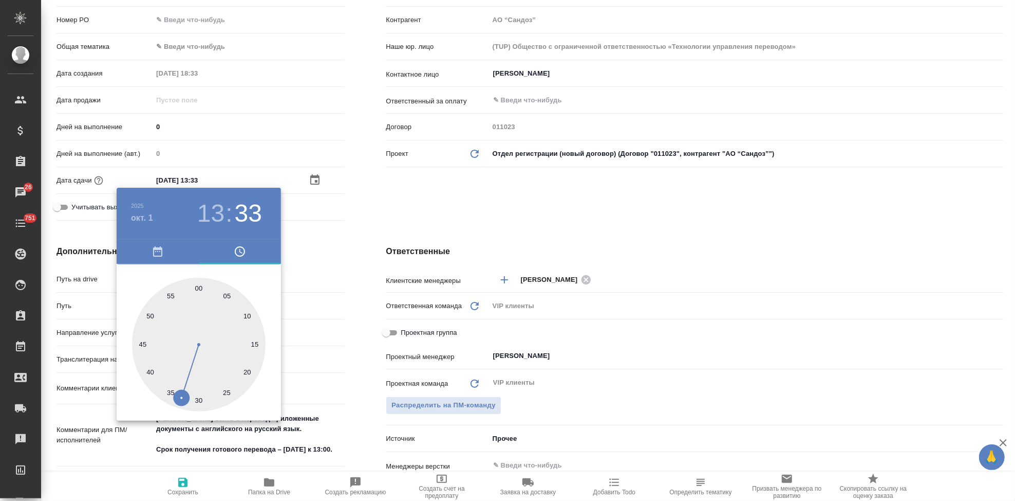
click at [194, 290] on div at bounding box center [199, 344] width 134 height 134
type input "01.10.2025 13:59"
type textarea "x"
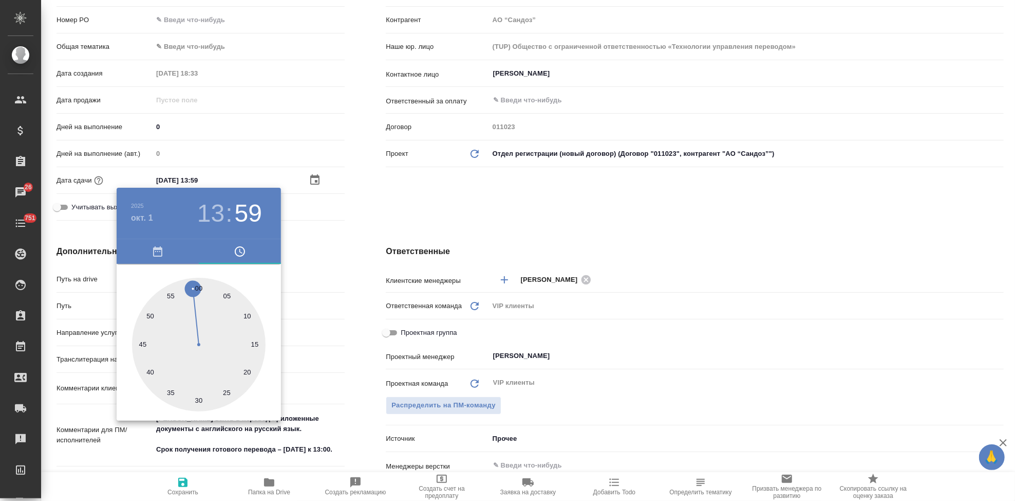
click at [199, 288] on div at bounding box center [199, 344] width 134 height 134
type input "01.10.2025 13:00"
type textarea "x"
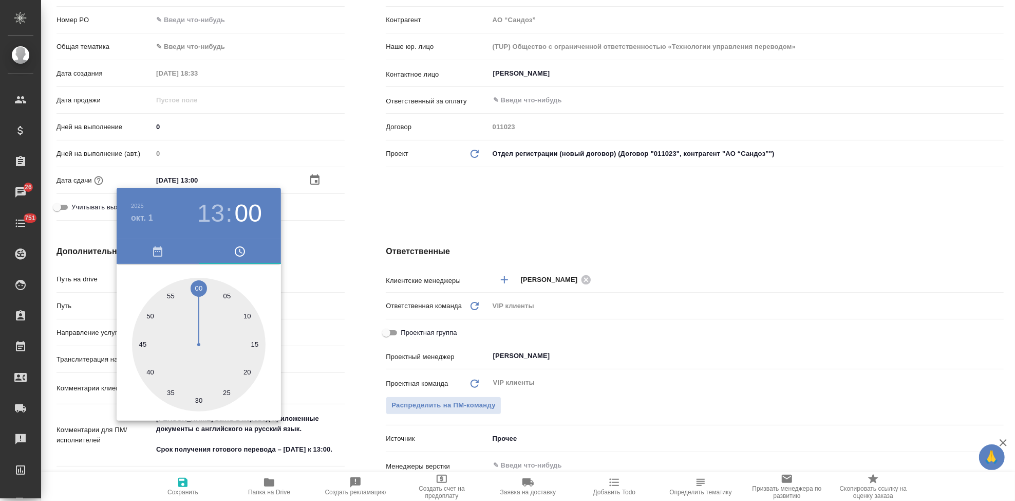
type textarea "x"
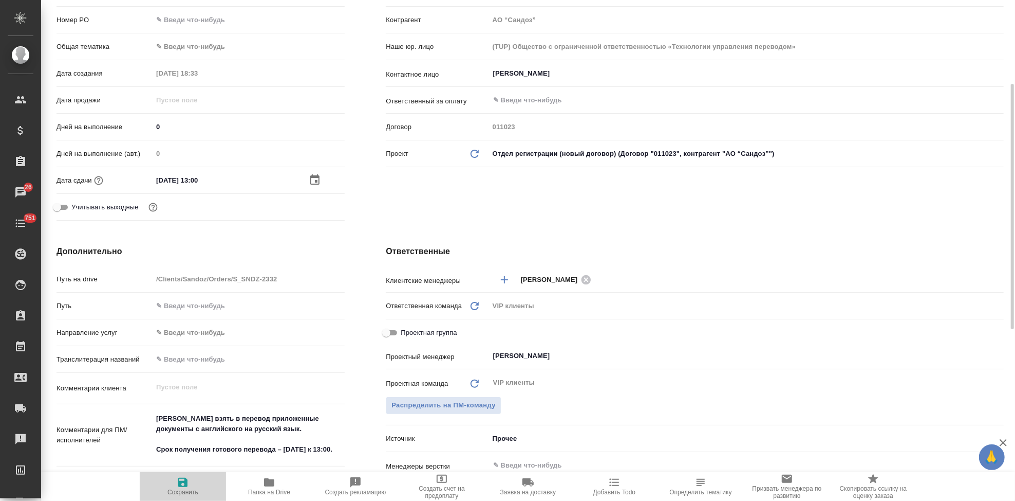
click at [179, 486] on icon "button" at bounding box center [182, 481] width 9 height 9
type textarea "x"
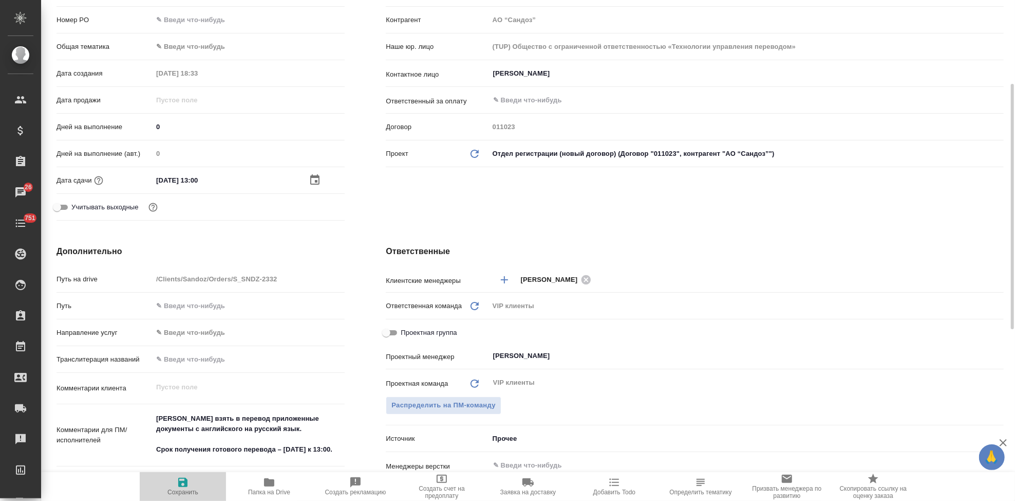
type textarea "x"
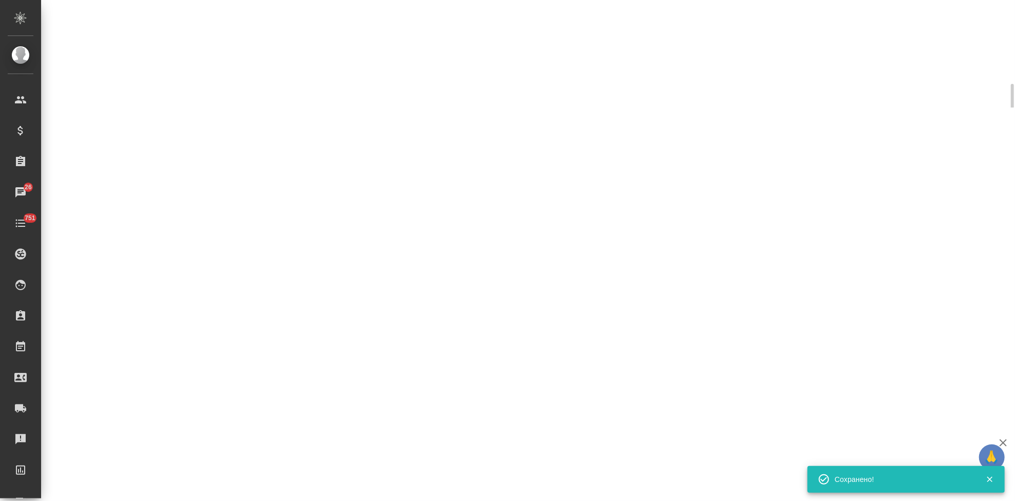
select select "RU"
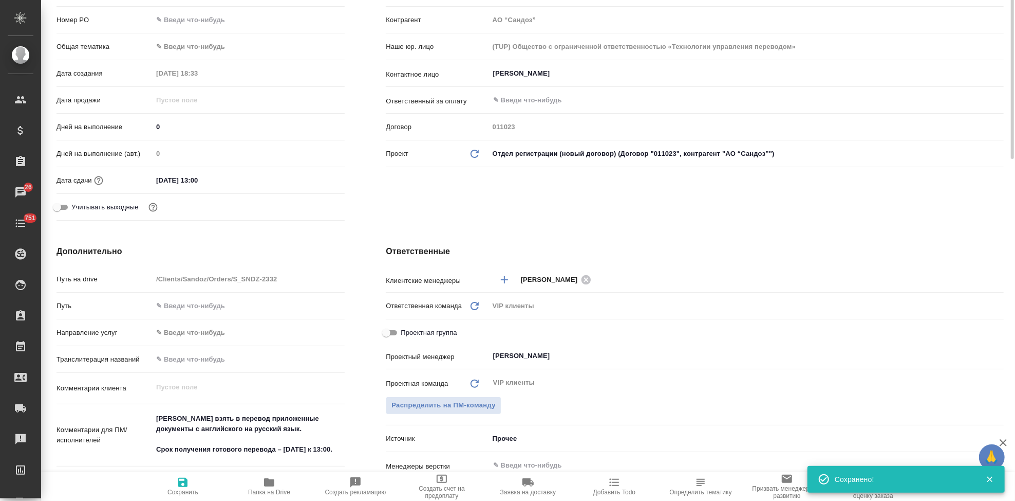
type textarea "x"
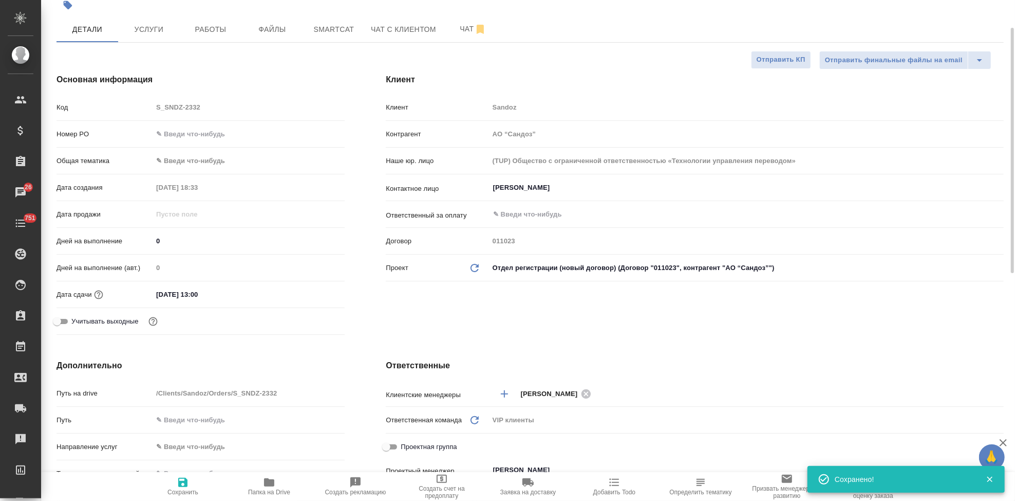
scroll to position [0, 0]
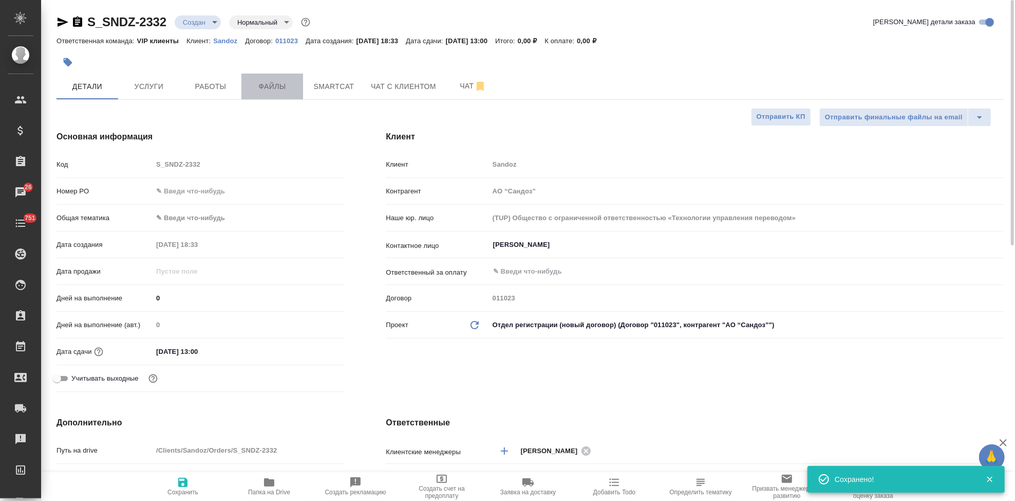
click at [288, 89] on span "Файлы" at bounding box center [272, 86] width 49 height 13
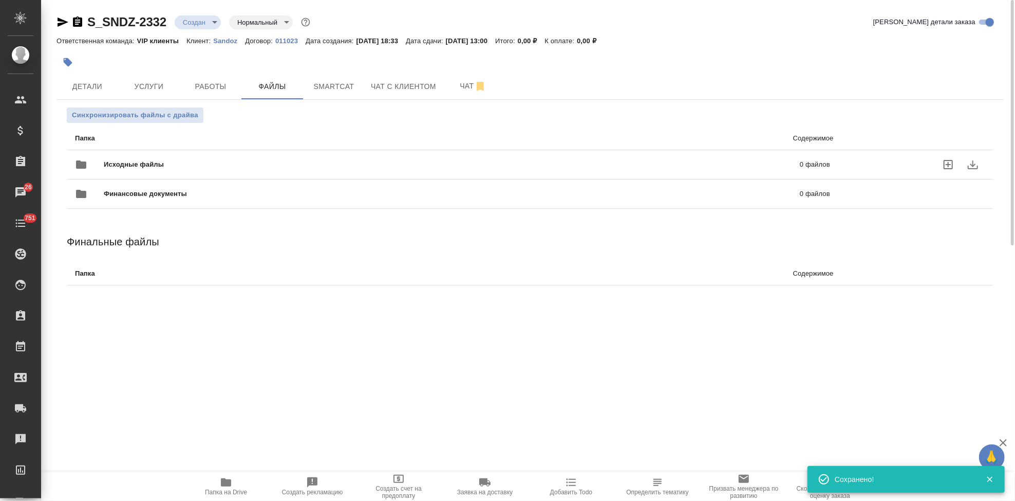
click at [943, 160] on icon "uploadFiles" at bounding box center [948, 164] width 12 height 12
click at [0, 0] on input "uploadFiles" at bounding box center [0, 0] width 0 height 0
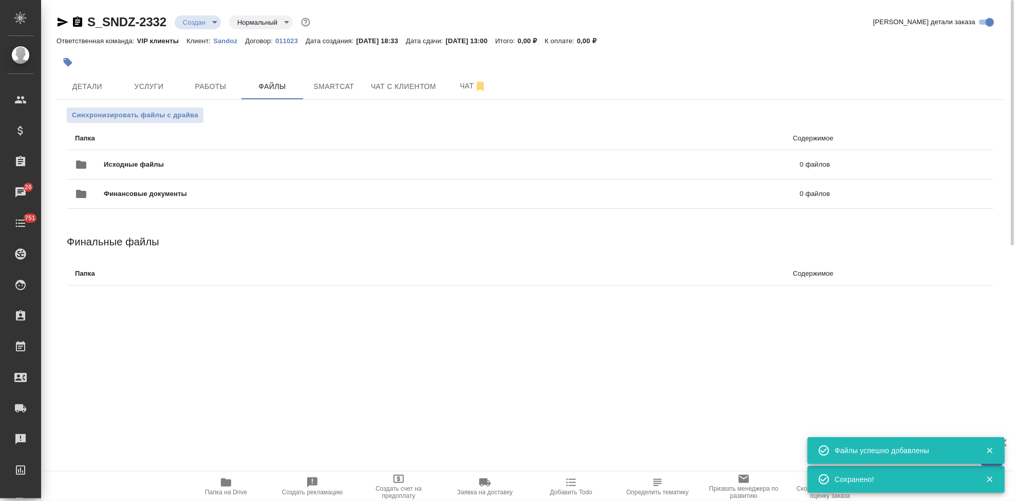
click at [216, 24] on body "🙏 .cls-1 fill:#fff; AWATERA Kabargina Anna Клиенты Спецификации Заказы 26 Чаты …" at bounding box center [507, 250] width 1015 height 501
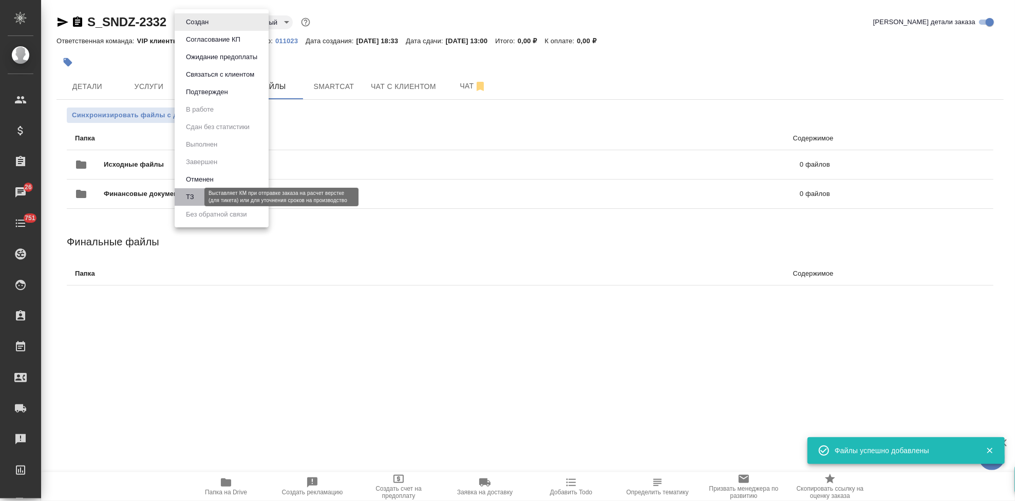
click at [196, 194] on button "ТЗ" at bounding box center [190, 196] width 14 height 11
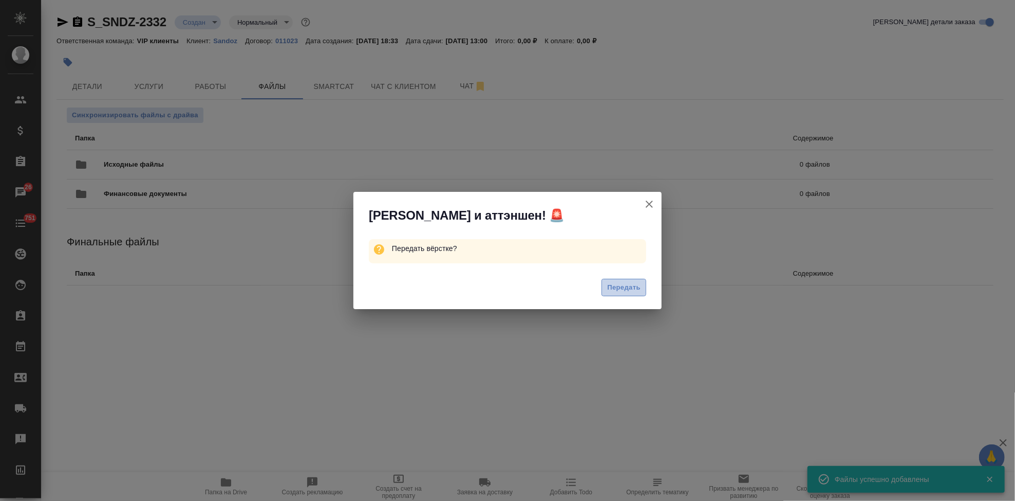
click at [622, 291] on span "Передать" at bounding box center [623, 288] width 33 height 12
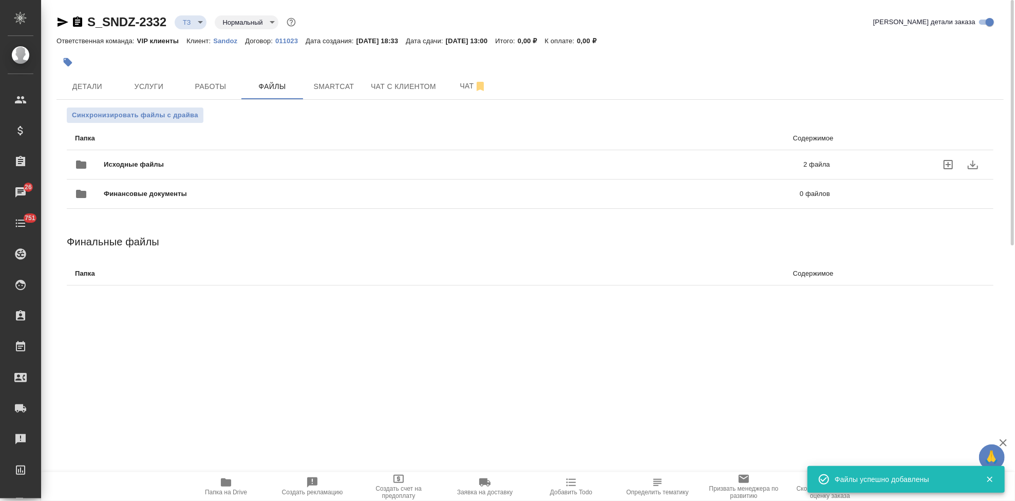
click at [650, 161] on p "2 файла" at bounding box center [657, 164] width 346 height 10
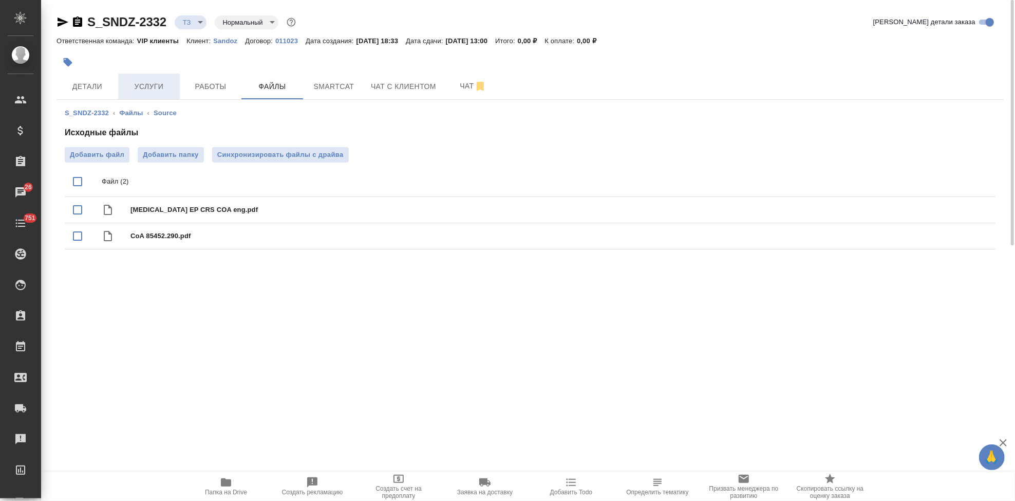
click at [150, 85] on span "Услуги" at bounding box center [148, 86] width 49 height 13
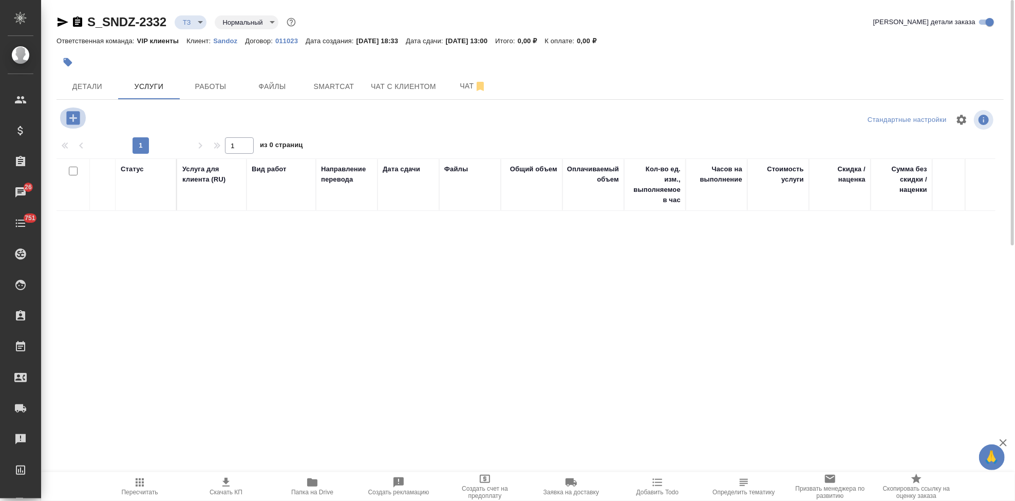
click at [80, 119] on icon "button" at bounding box center [73, 118] width 18 height 18
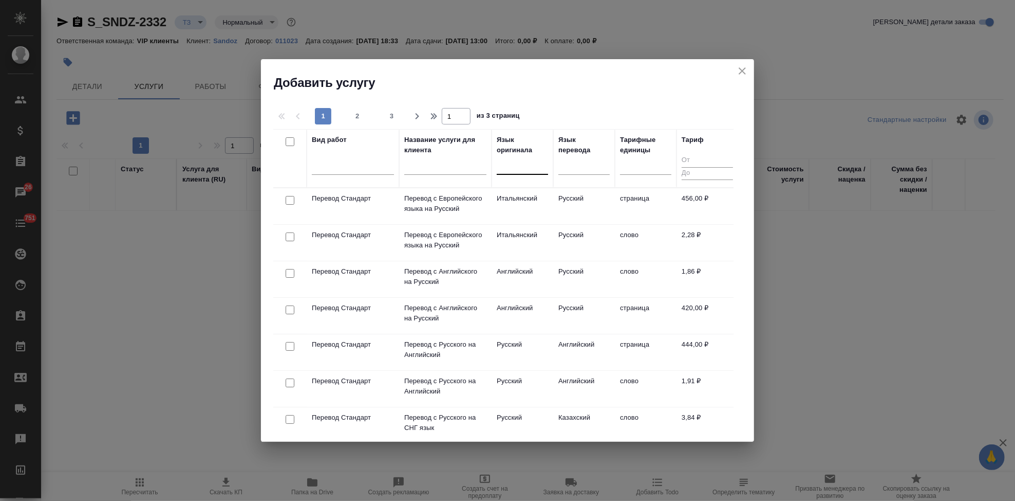
click at [523, 171] on div at bounding box center [522, 164] width 51 height 15
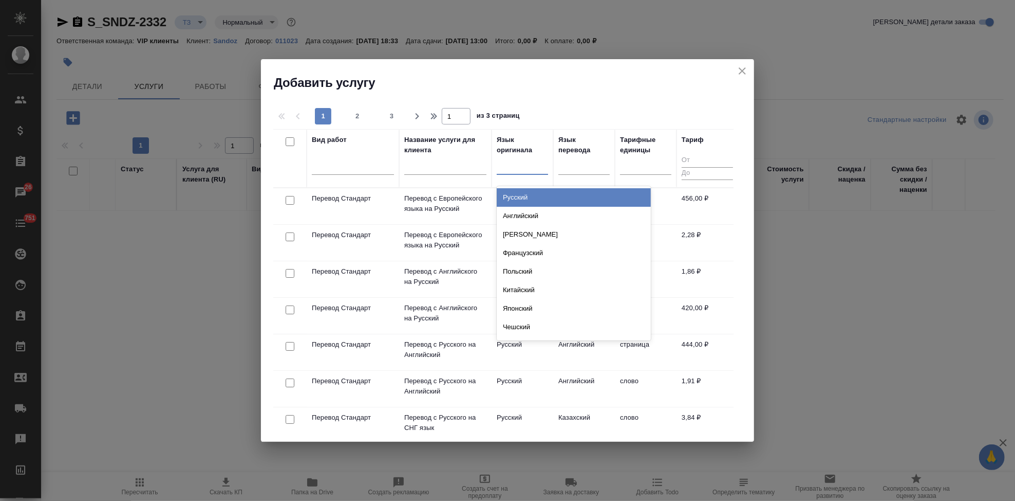
type input "f"
click at [539, 203] on div "Русский" at bounding box center [574, 197] width 154 height 18
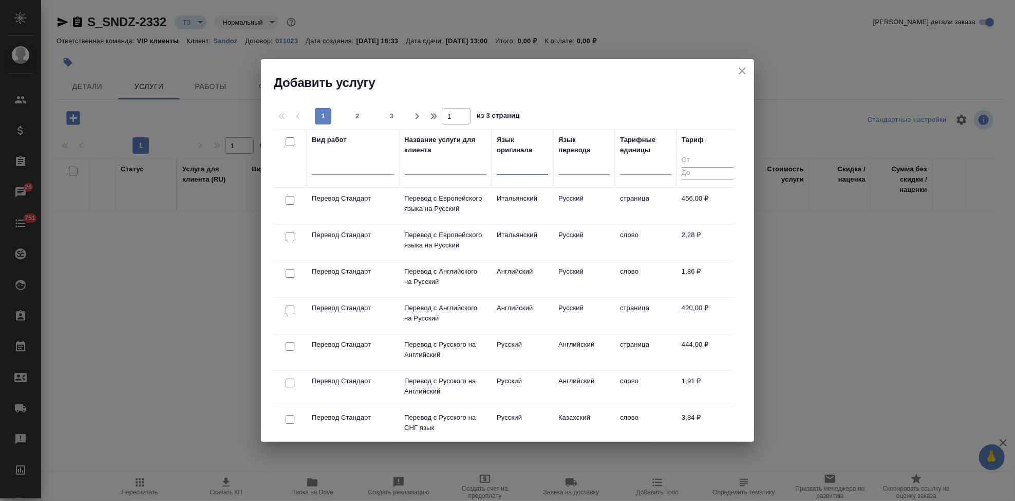
click at [516, 170] on div at bounding box center [522, 164] width 51 height 15
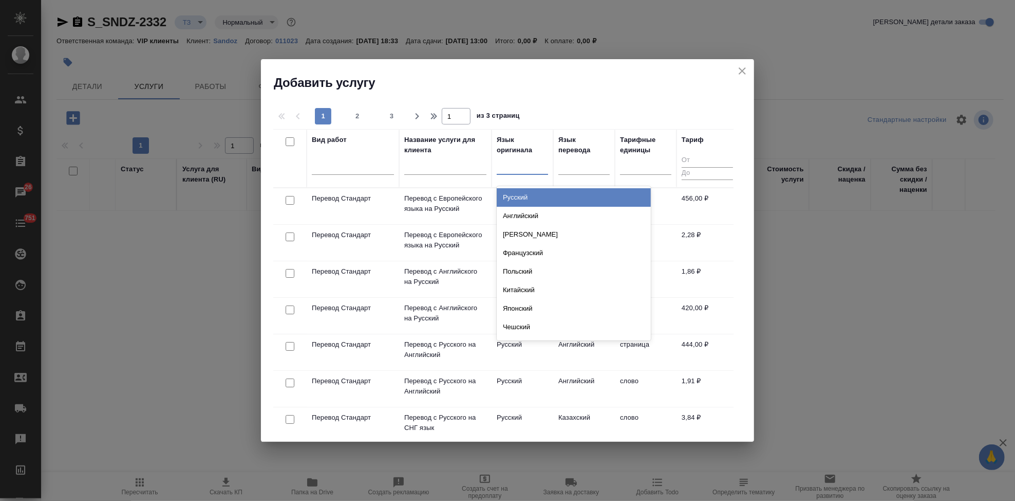
type input "в"
type input "анг"
click at [530, 199] on div "Английский" at bounding box center [574, 197] width 154 height 18
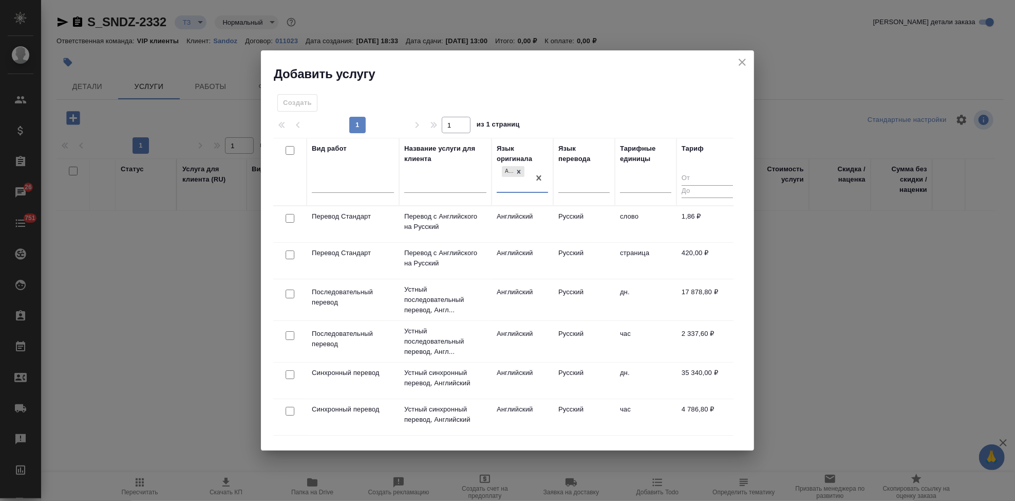
click at [590, 228] on td "Русский" at bounding box center [584, 224] width 62 height 36
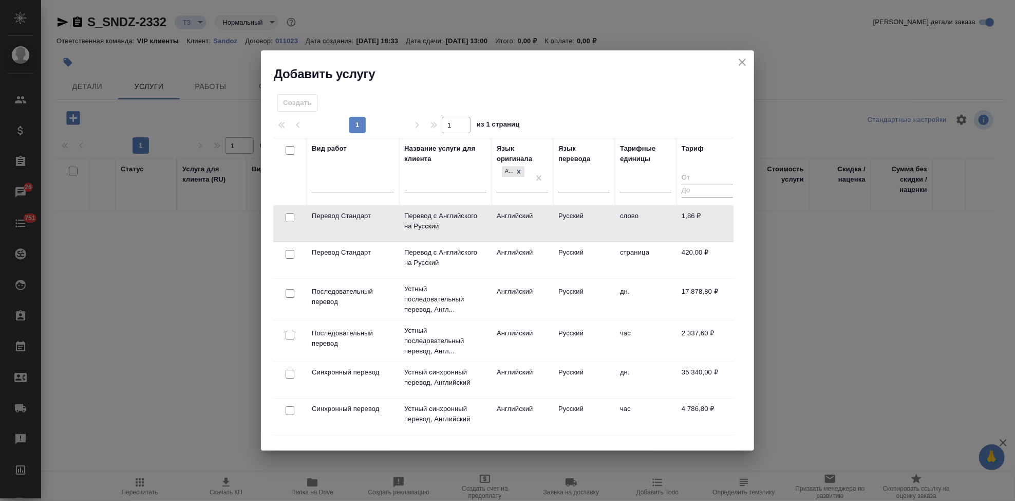
click at [590, 228] on td "Русский" at bounding box center [584, 224] width 62 height 36
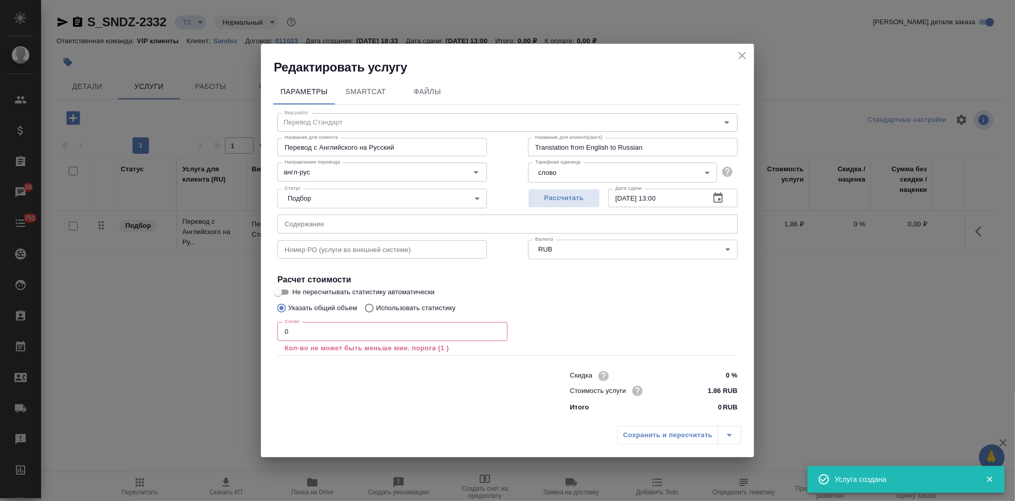
click at [433, 228] on input "text" at bounding box center [507, 223] width 460 height 18
paste input "Cabergoline tablets 0.5 mg - сертификаты по стандартам на перевод к 1 октября"
type input "Cabergoline tablets 0.5 mg - сертификаты по стандартам на перевод к 1 октября"
click at [360, 333] on input "0" at bounding box center [392, 331] width 230 height 18
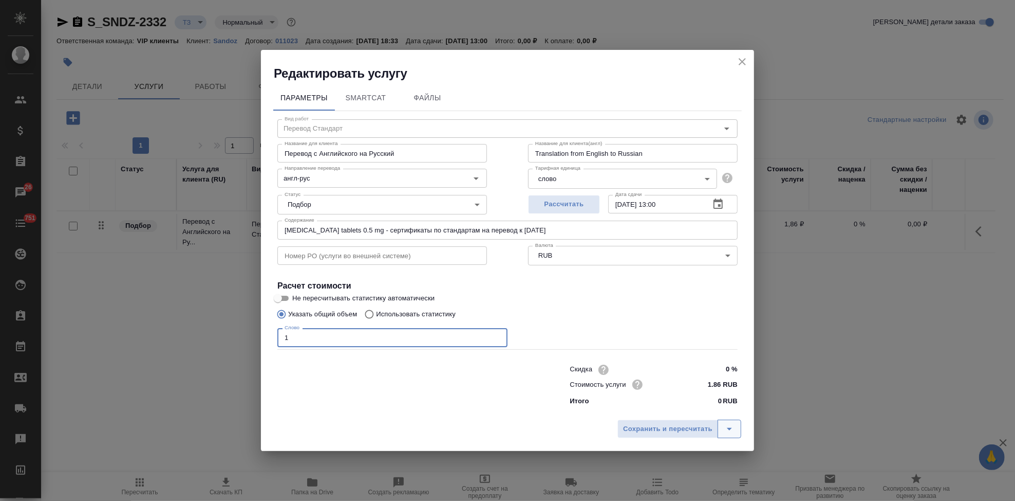
type input "1"
click at [732, 430] on icon "split button" at bounding box center [730, 428] width 12 height 12
click at [683, 410] on li "Сохранить" at bounding box center [681, 407] width 124 height 16
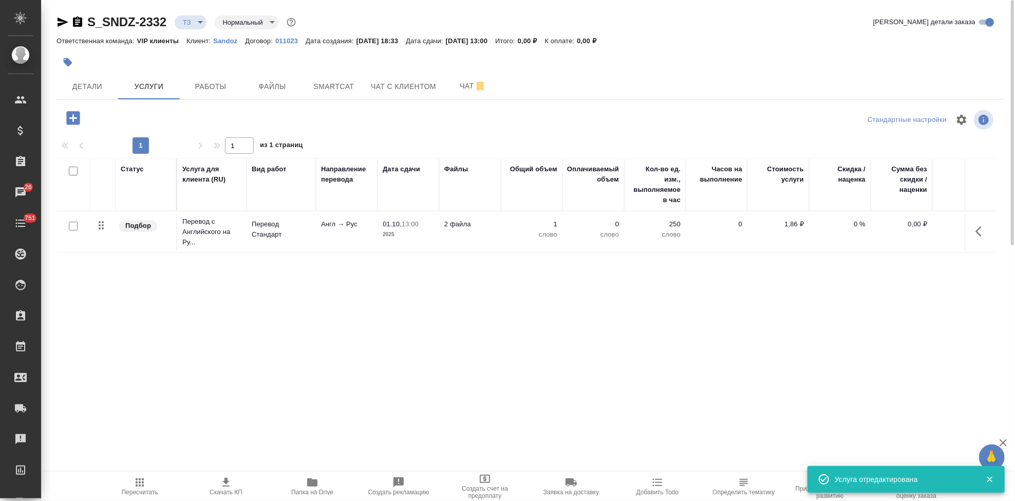
click at [73, 224] on input "checkbox" at bounding box center [73, 225] width 9 height 9
checkbox input "true"
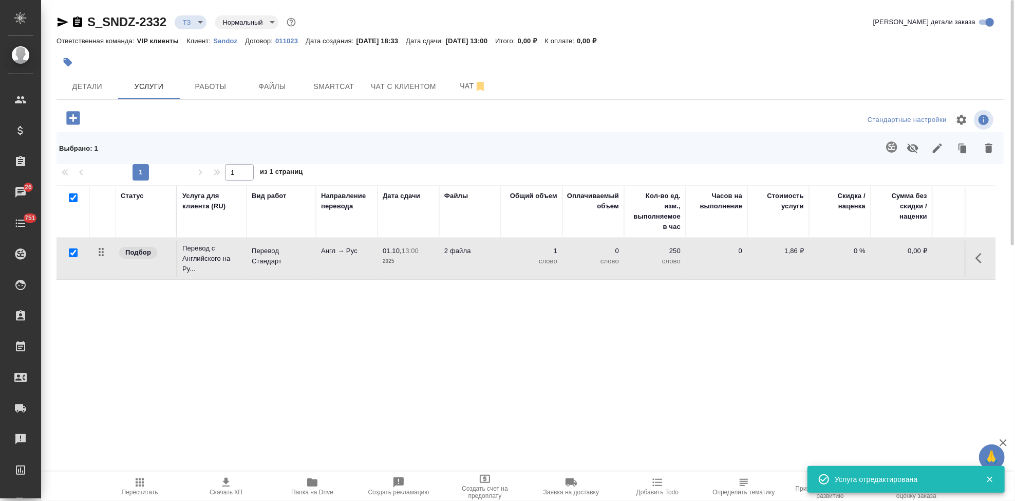
click at [891, 150] on icon "button" at bounding box center [892, 147] width 12 height 12
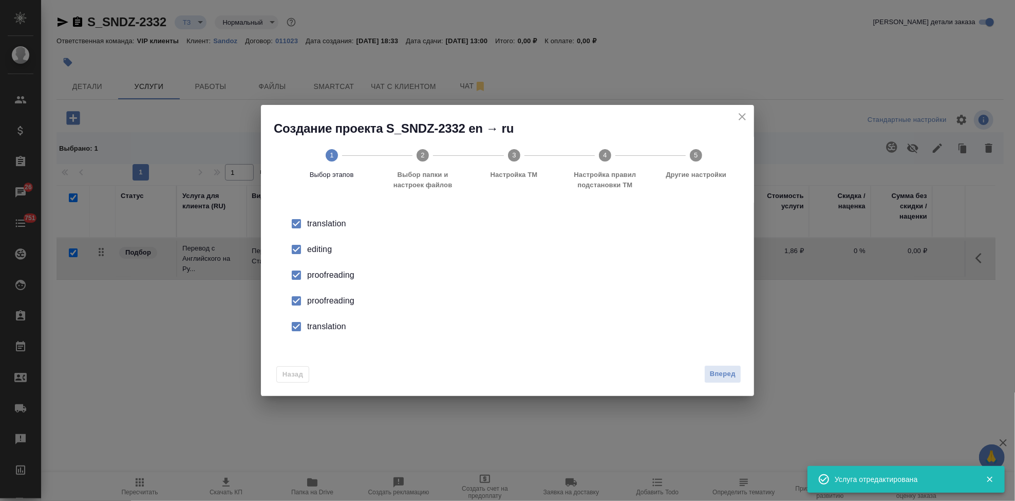
click at [305, 257] on input "checkbox" at bounding box center [297, 249] width 22 height 22
click at [305, 304] on input "checkbox" at bounding box center [297, 301] width 22 height 22
click at [303, 329] on input "checkbox" at bounding box center [297, 327] width 22 height 22
click at [736, 376] on span "Вперед" at bounding box center [723, 374] width 26 height 12
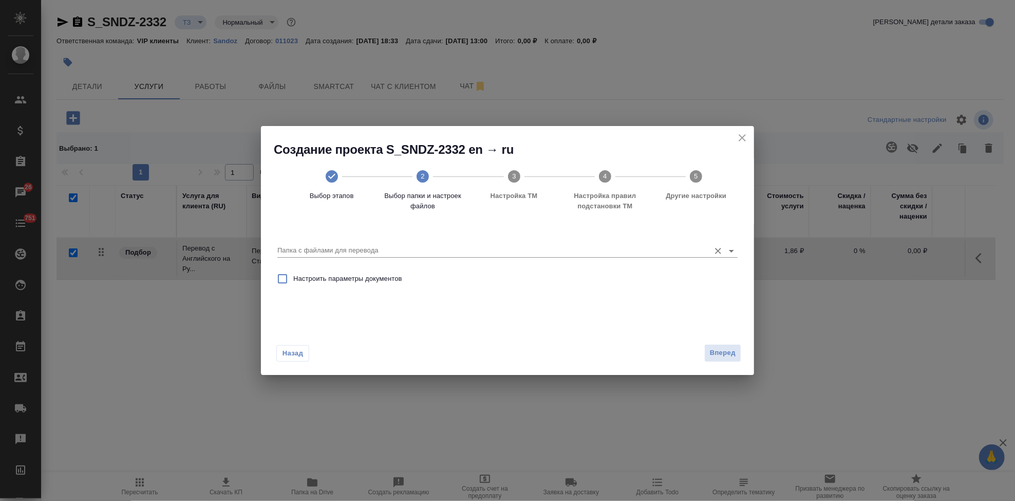
click at [626, 248] on input "Папка с файлами для перевода" at bounding box center [491, 250] width 428 height 12
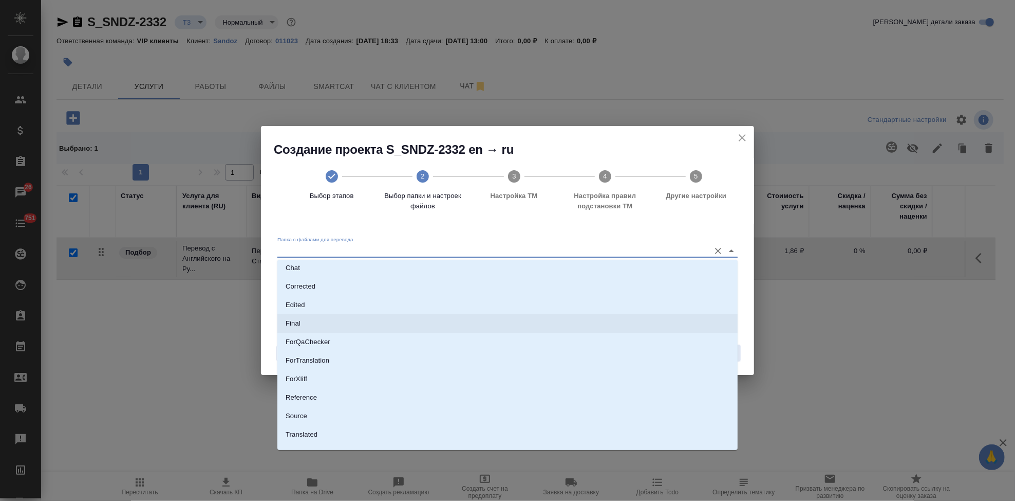
scroll to position [53, 0]
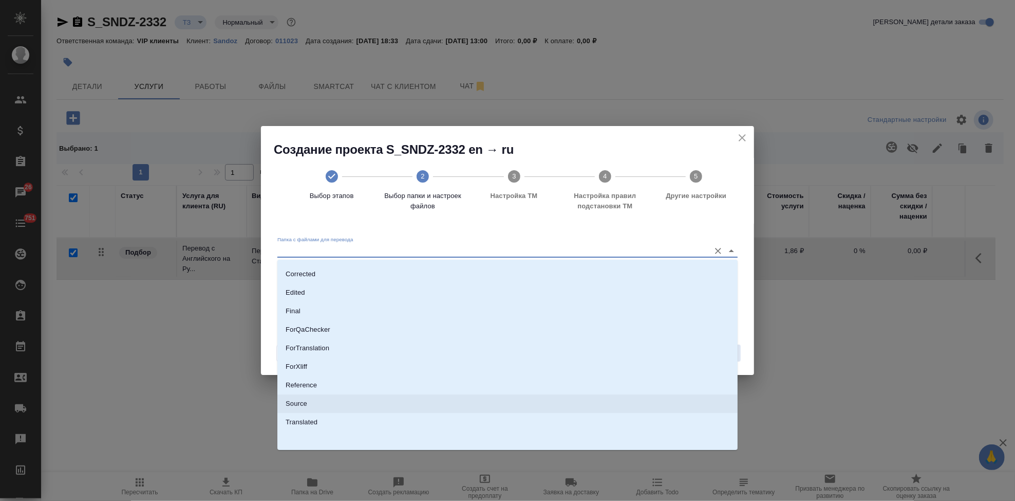
click at [334, 405] on li "Source" at bounding box center [507, 403] width 460 height 18
type input "Source"
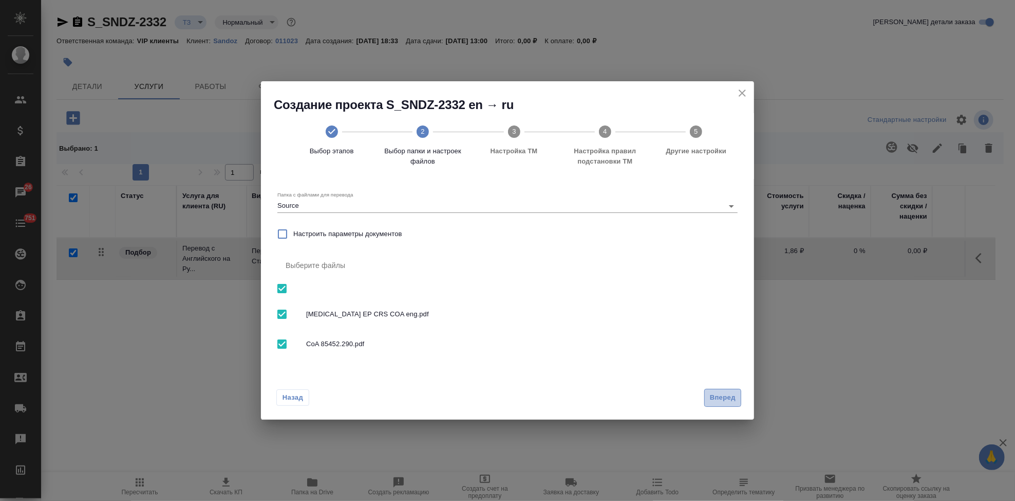
click at [712, 394] on span "Вперед" at bounding box center [723, 398] width 26 height 12
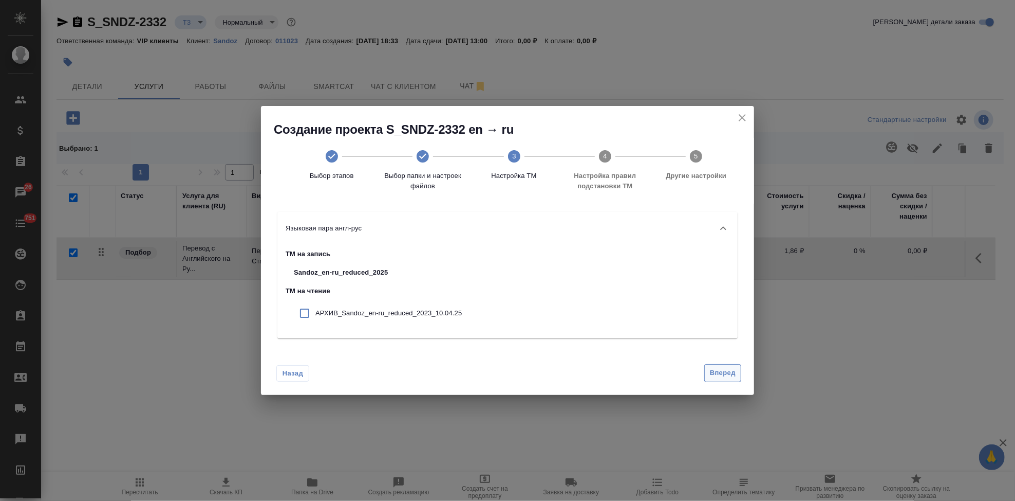
click at [722, 373] on span "Вперед" at bounding box center [723, 373] width 26 height 12
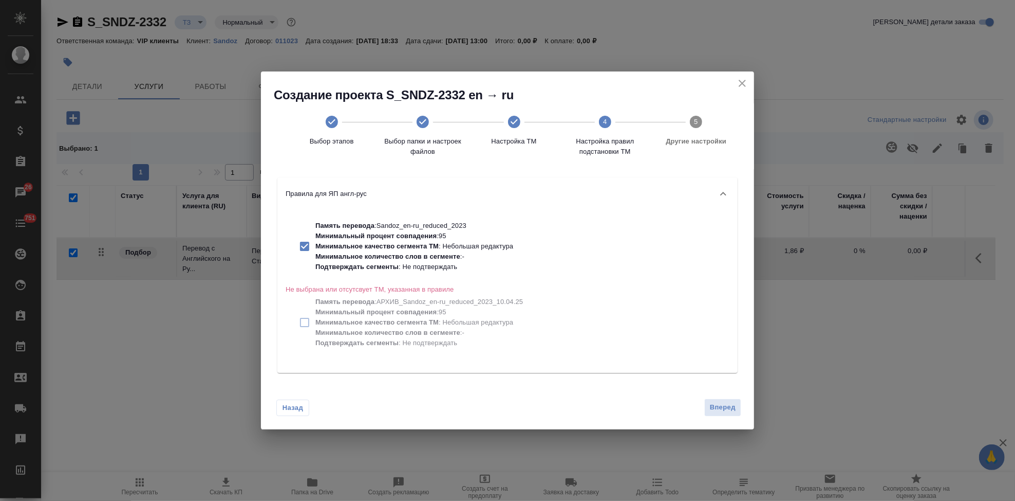
click at [718, 394] on div "Назад Вперед" at bounding box center [507, 405] width 493 height 48
click at [717, 404] on span "Вперед" at bounding box center [723, 407] width 26 height 12
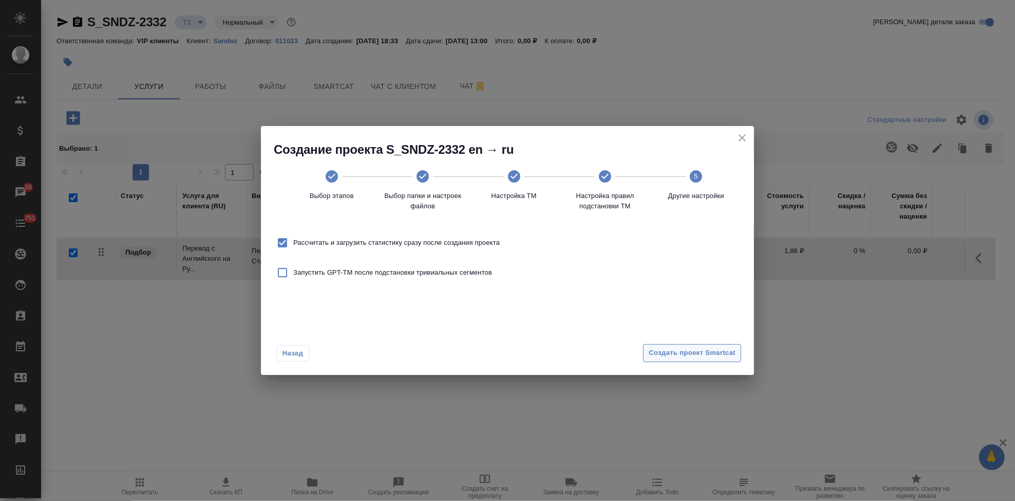
click at [710, 353] on span "Создать проект Smartcat" at bounding box center [692, 353] width 87 height 12
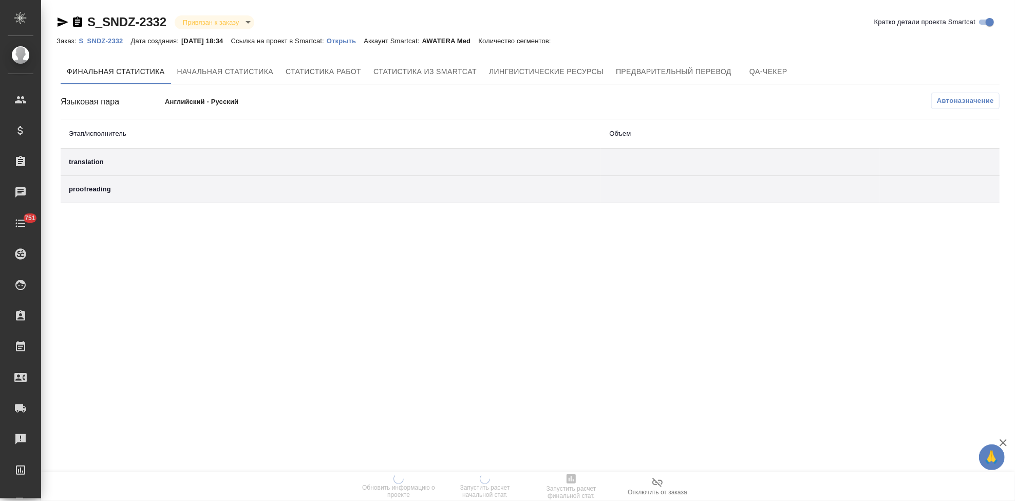
click at [350, 41] on p "Открыть" at bounding box center [345, 41] width 37 height 8
